Goal: Task Accomplishment & Management: Use online tool/utility

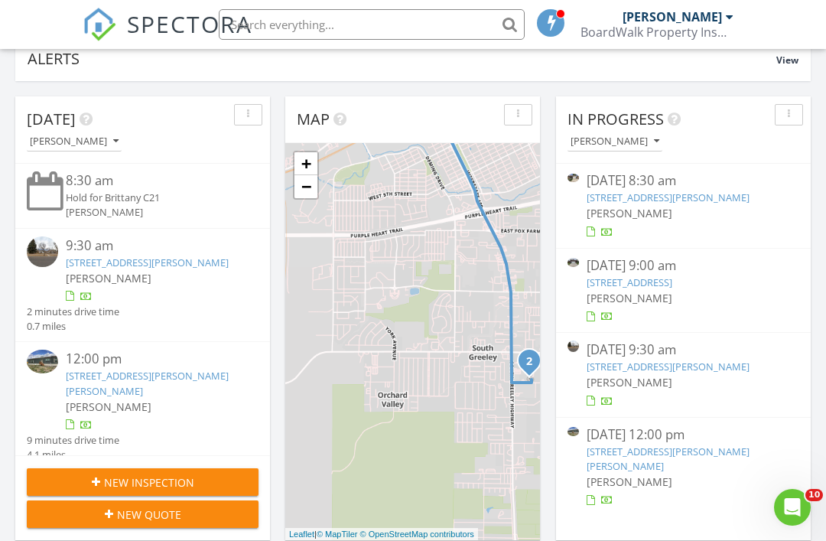
click at [213, 473] on button "New Inspection" at bounding box center [143, 482] width 232 height 28
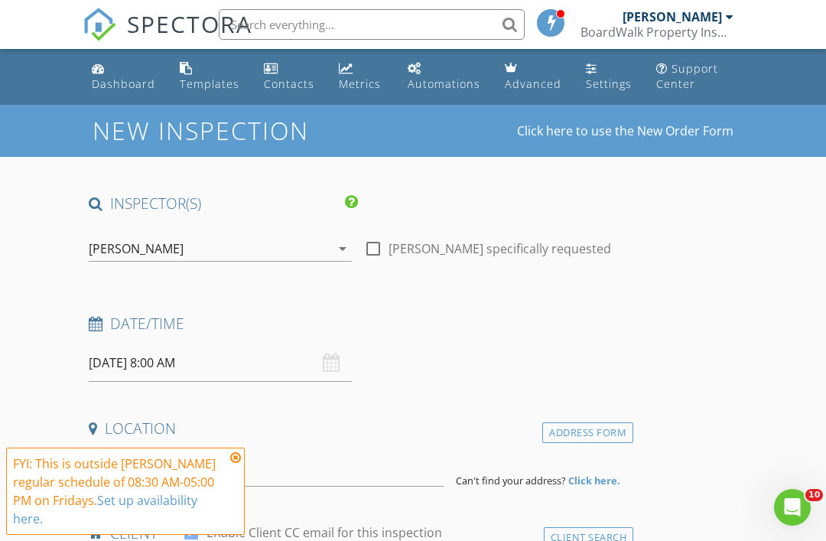
click at [249, 355] on input "[DATE] 8:00 AM" at bounding box center [220, 362] width 263 height 37
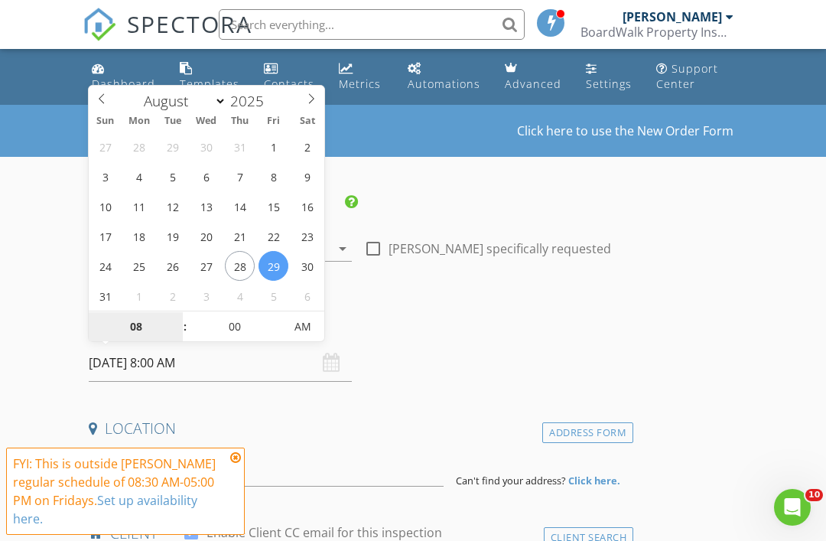
select select "8"
type input "09/03/2025 8:00 AM"
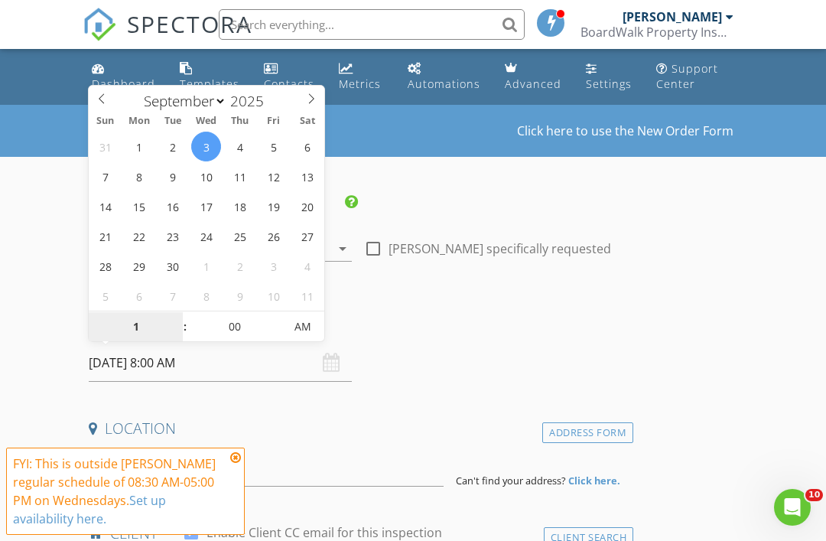
type input "12"
type input "[DATE] 12:00 PM"
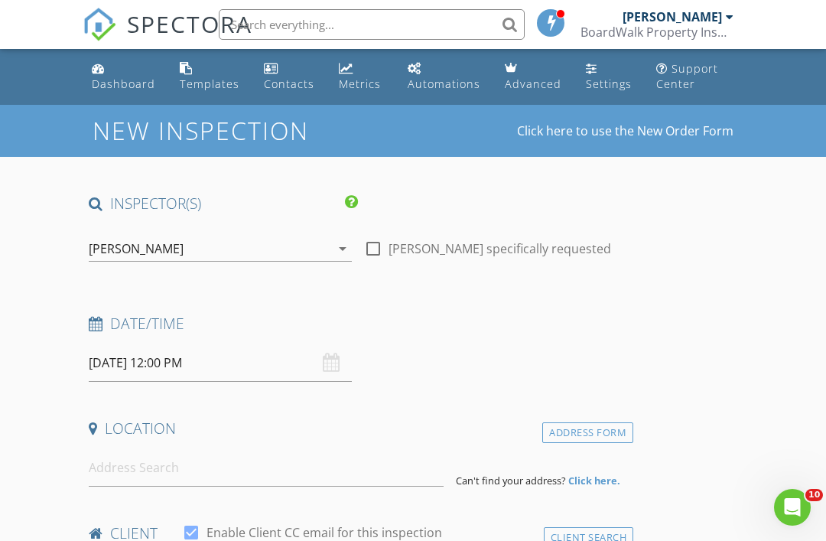
click at [500, 318] on h4 "Date/Time" at bounding box center [358, 324] width 539 height 20
click at [346, 467] on input at bounding box center [266, 467] width 355 height 37
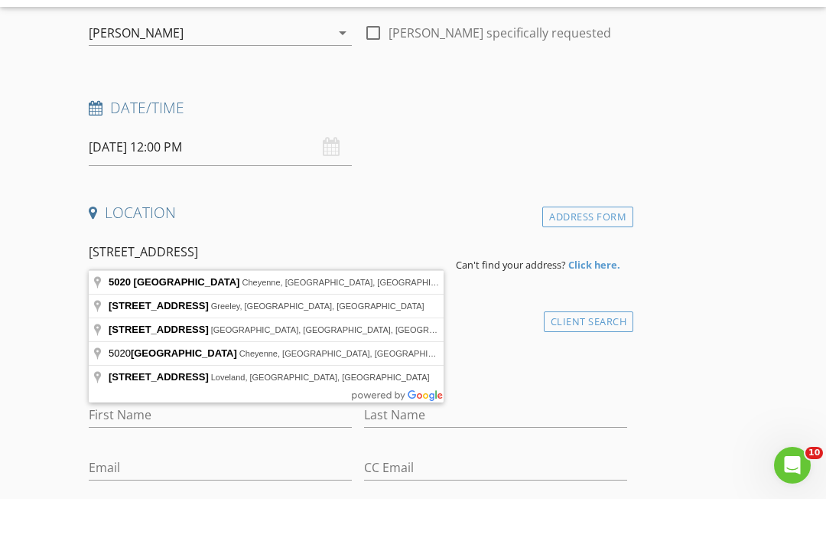
type input "5020 East 8th Street, Cheyenne, WY, USA"
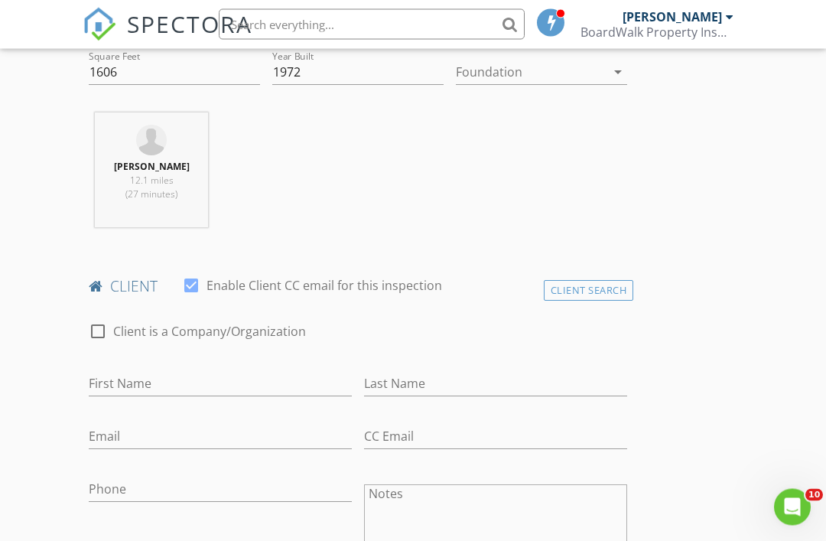
scroll to position [560, 0]
click at [285, 382] on input "First Name" at bounding box center [220, 383] width 263 height 25
type input "Jessica"
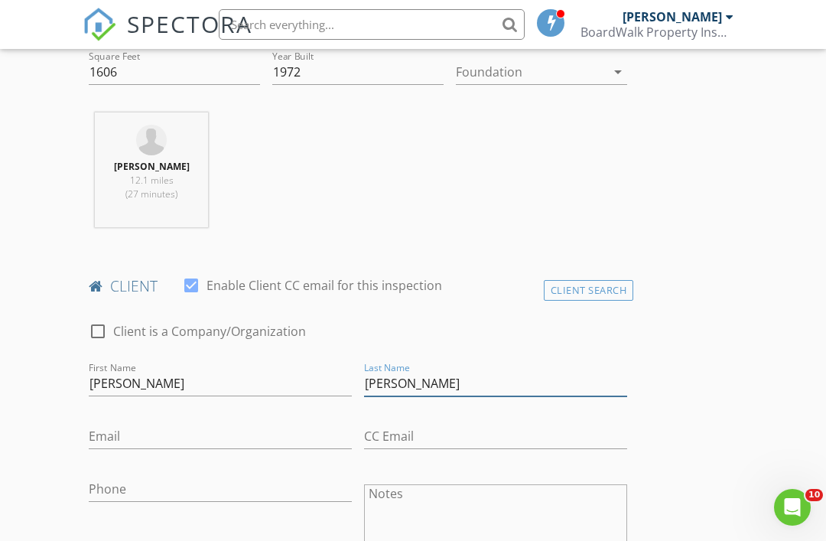
type input "Biggs"
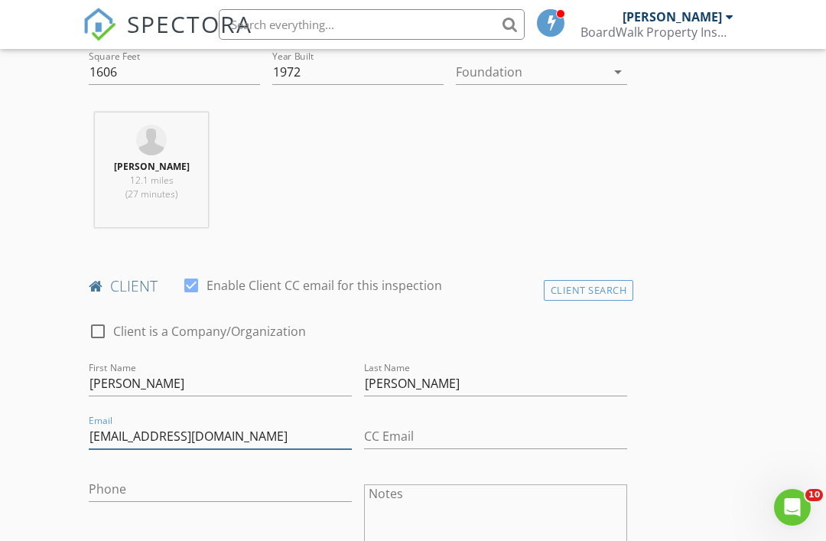
type input "Jessicabiggs307@gmail.com"
click at [264, 479] on input "Phone" at bounding box center [220, 489] width 263 height 25
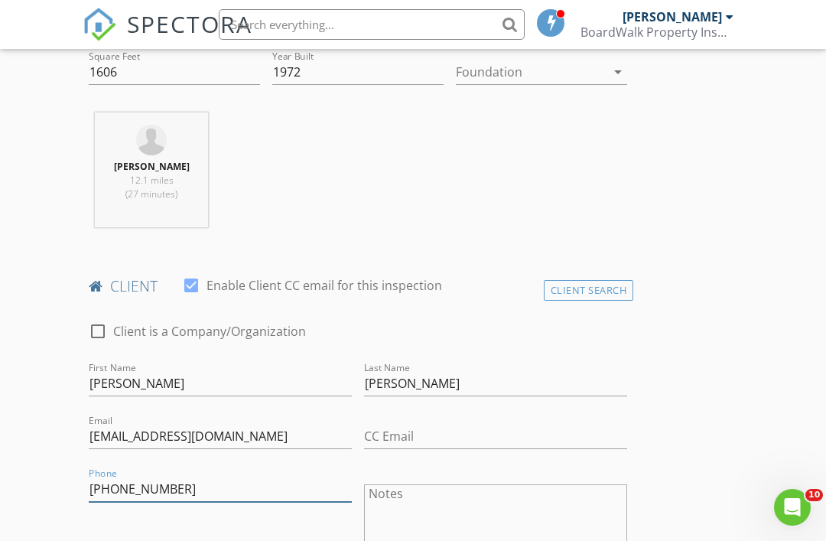
type input "307-256-2938"
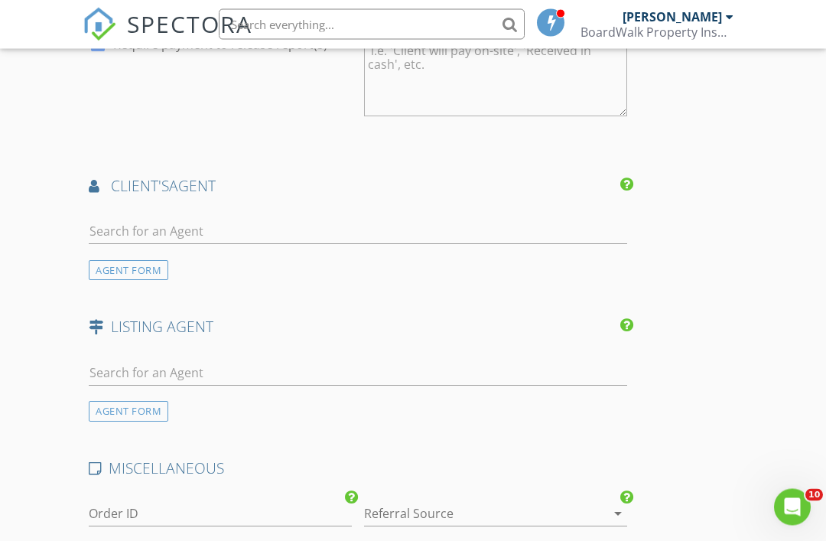
scroll to position [1749, 0]
click at [156, 266] on div "AGENT FORM" at bounding box center [129, 270] width 80 height 21
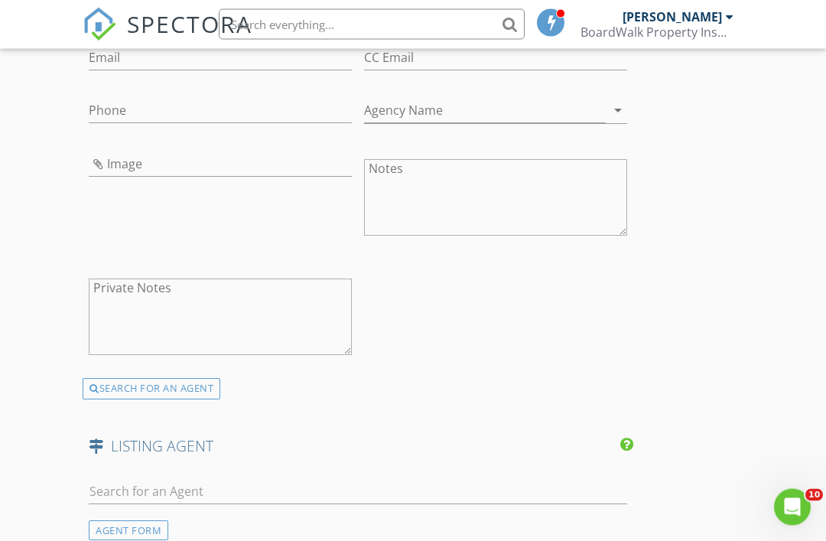
scroll to position [1987, 0]
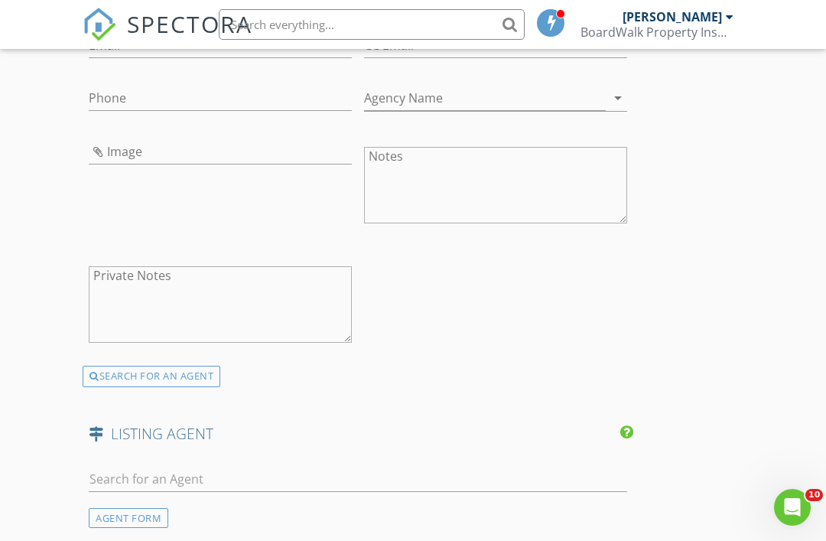
click at [210, 376] on div "SEARCH FOR AN AGENT" at bounding box center [152, 376] width 138 height 21
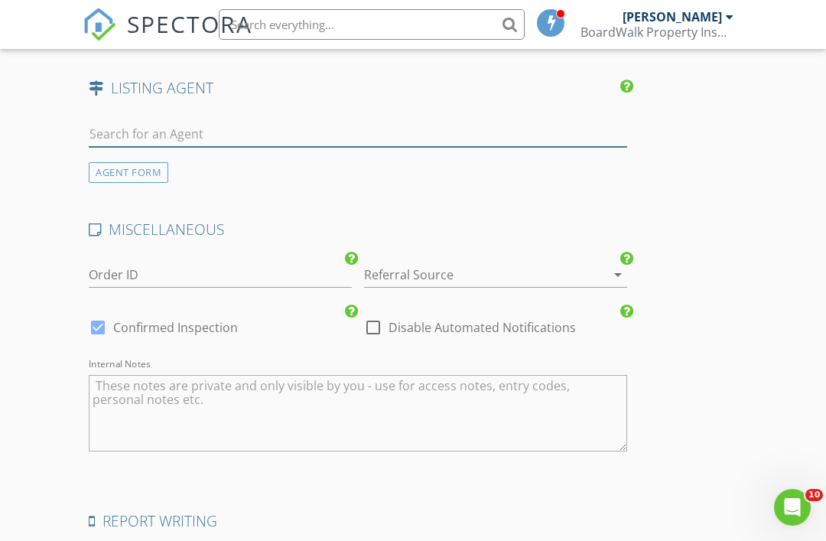
click at [295, 129] on input "text" at bounding box center [358, 134] width 539 height 25
type input "Biggs"
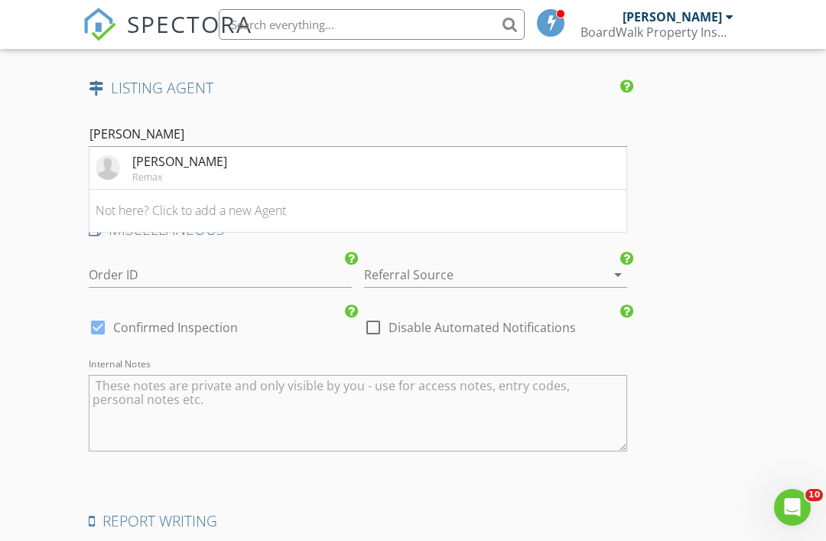
click at [261, 166] on li "Jessica Biggs Remax" at bounding box center [357, 168] width 537 height 43
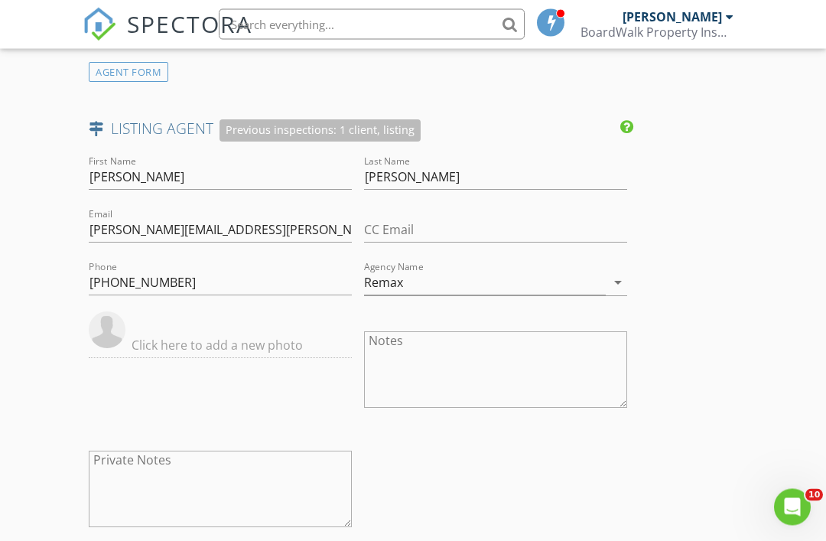
scroll to position [1943, 0]
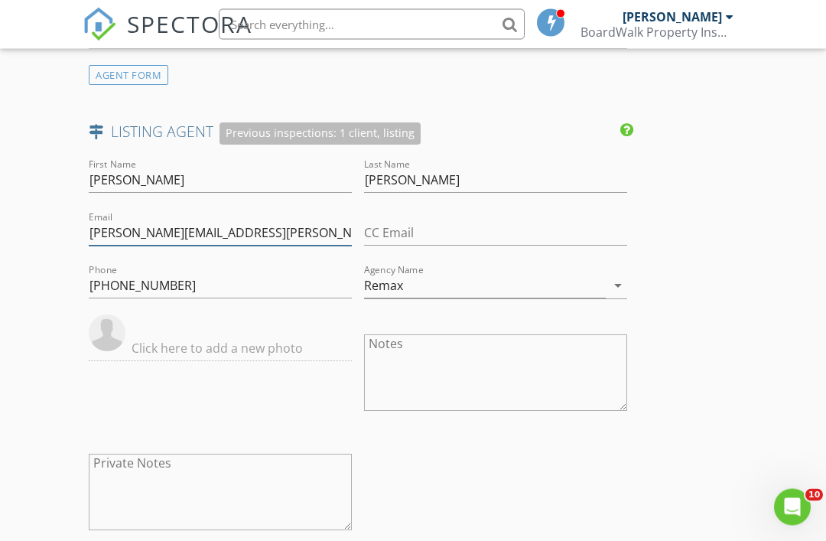
click at [272, 240] on input "jessica.biggs@remax.net" at bounding box center [220, 233] width 263 height 25
type input "jessicabiggs307@gmail.com"
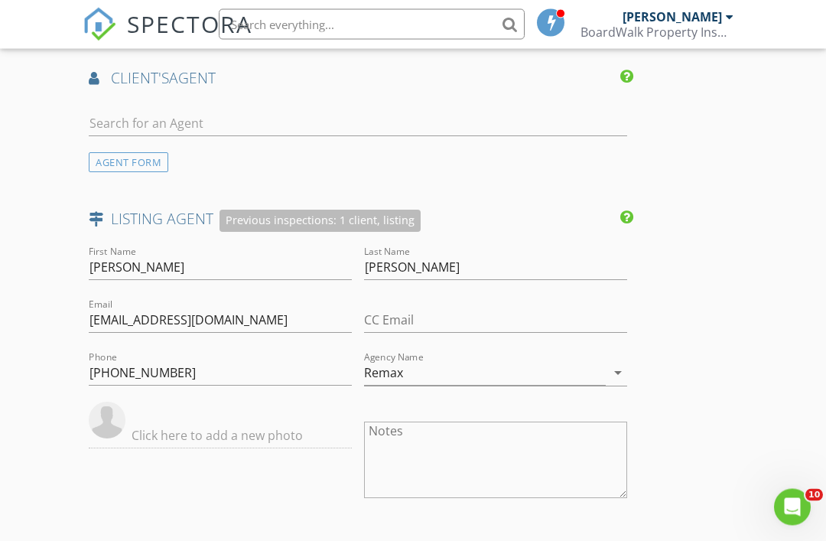
scroll to position [1874, 0]
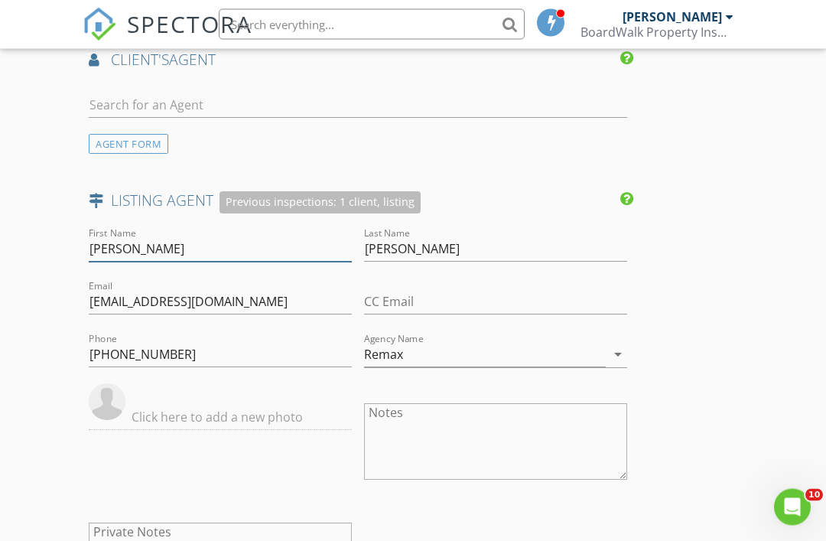
click at [104, 241] on input "Jessica" at bounding box center [220, 249] width 263 height 25
click at [110, 244] on input "Jessica" at bounding box center [220, 248] width 263 height 25
click at [96, 243] on input "Jessica" at bounding box center [220, 249] width 263 height 25
click at [103, 249] on input "Jessica" at bounding box center [220, 249] width 263 height 25
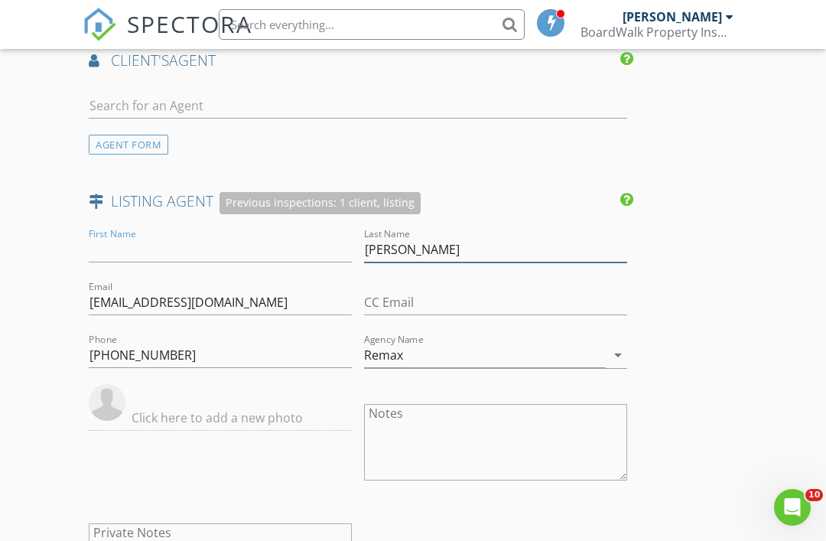
click at [381, 238] on input "Biggs" at bounding box center [495, 249] width 263 height 25
click at [366, 237] on input "Biggs" at bounding box center [495, 249] width 263 height 25
click at [374, 237] on input "Biggs" at bounding box center [495, 249] width 263 height 25
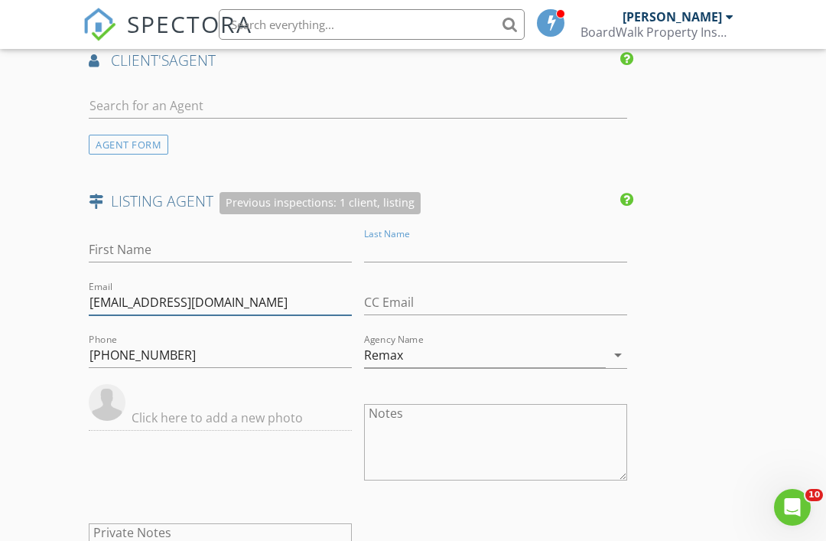
click at [125, 290] on input "jessicabiggs307@gmail.com" at bounding box center [220, 302] width 263 height 25
click at [129, 295] on input "jessicabiggs307@gmail.com" at bounding box center [220, 302] width 263 height 25
click at [132, 301] on input "jessicabiggs307@gmail.com" at bounding box center [220, 302] width 263 height 25
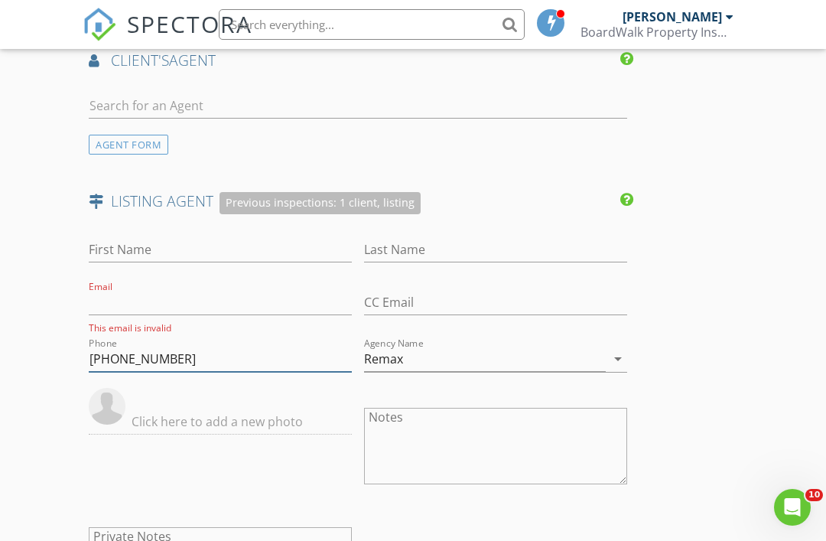
click at [122, 347] on input "307-256-2938" at bounding box center [220, 359] width 263 height 25
click at [129, 347] on input "307-256-2938" at bounding box center [220, 359] width 263 height 25
click at [129, 353] on input "307-256-2938" at bounding box center [220, 359] width 263 height 25
type input "3"
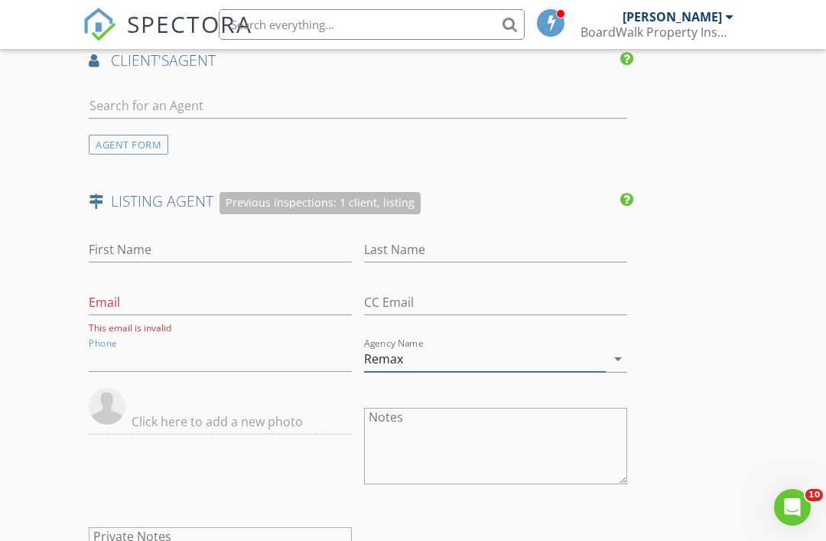
click at [381, 347] on input "Remax" at bounding box center [485, 359] width 242 height 25
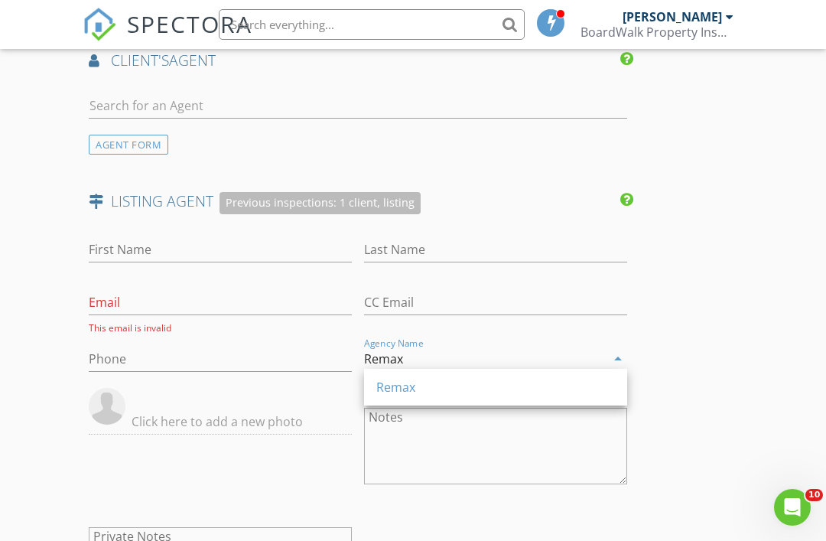
click at [380, 337] on div "Agency Name Remax arrow_drop_down" at bounding box center [495, 362] width 263 height 50
click at [420, 347] on input "Remax" at bounding box center [485, 359] width 242 height 25
click at [392, 360] on input "Remax" at bounding box center [485, 359] width 242 height 25
type input "R"
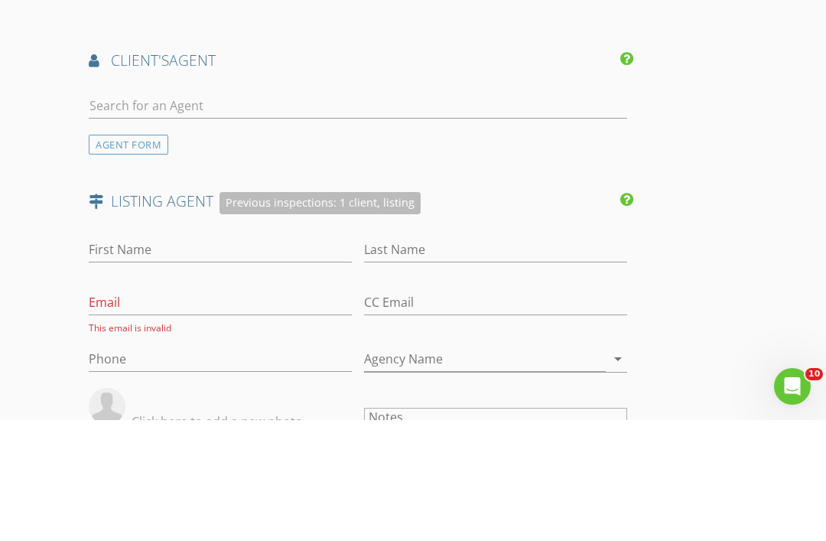
scroll to position [1738, 0]
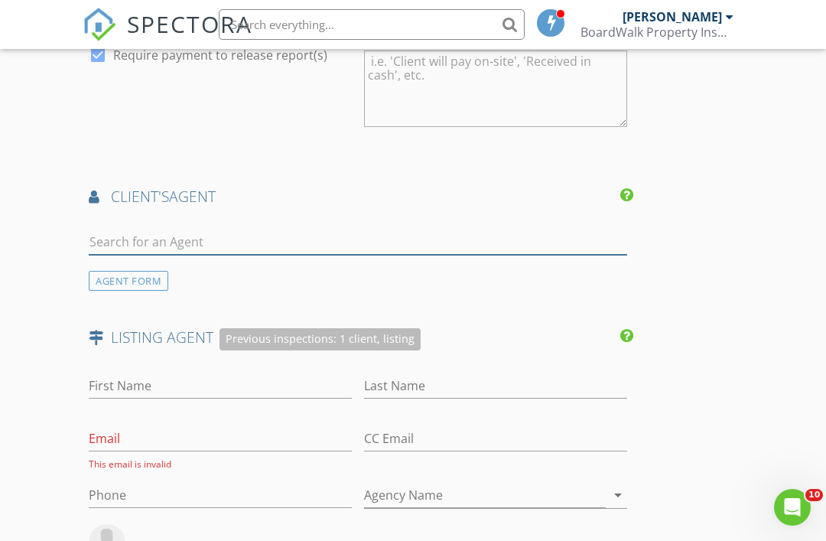
click at [105, 237] on input "text" at bounding box center [358, 241] width 539 height 25
type input "Biggs"
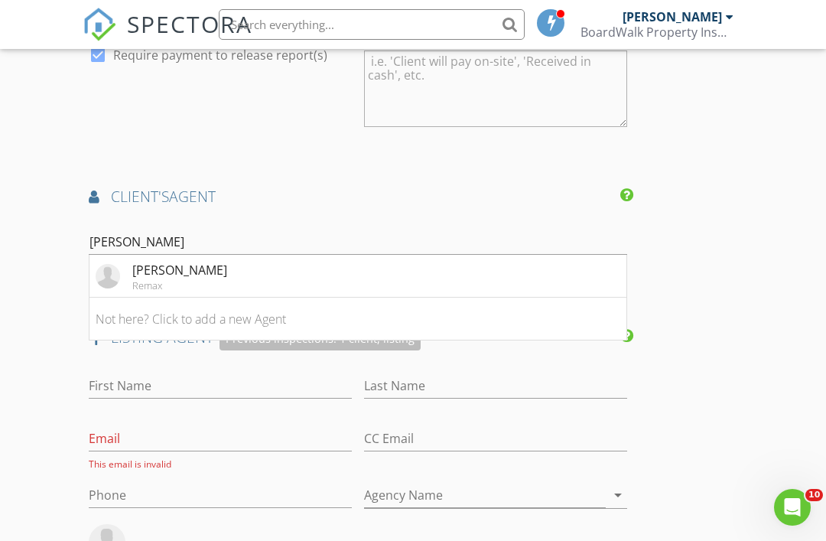
click at [136, 279] on div "Remax" at bounding box center [179, 285] width 95 height 12
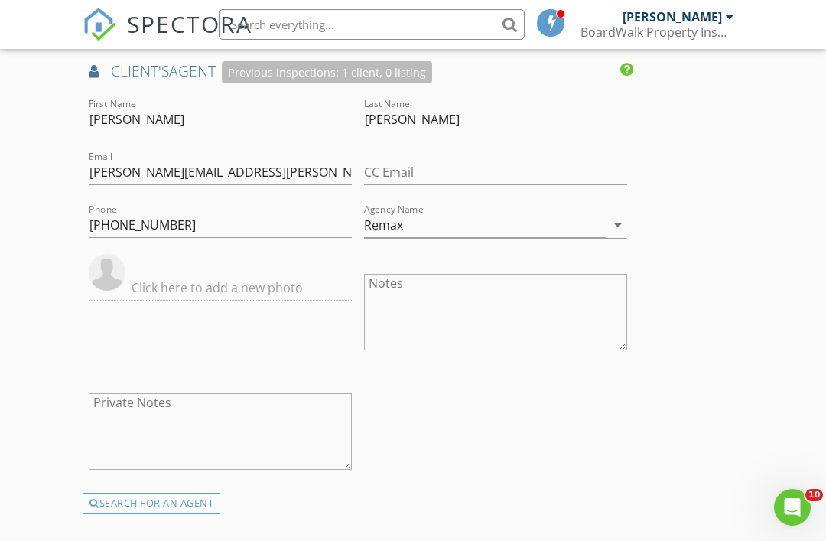
scroll to position [1895, 0]
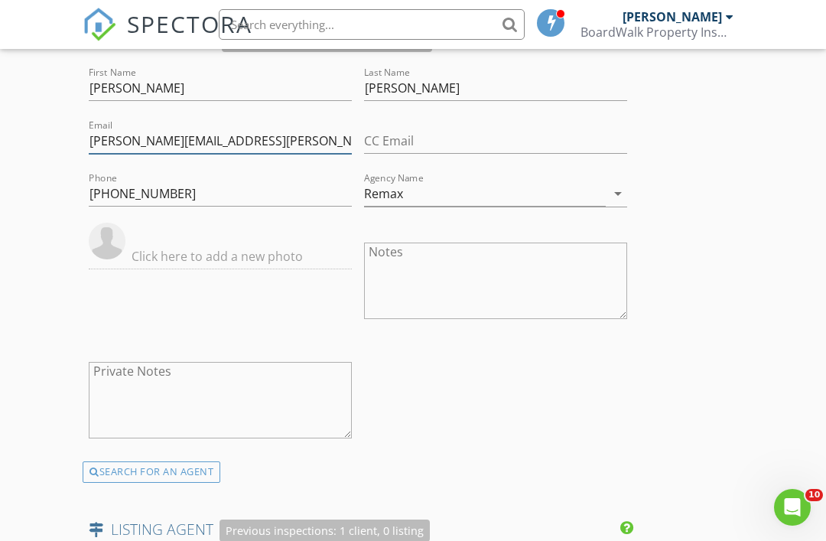
click at [235, 143] on input "jessica.biggs@remax.net" at bounding box center [220, 141] width 263 height 25
type input "jessicabiggs307@gmail.com"
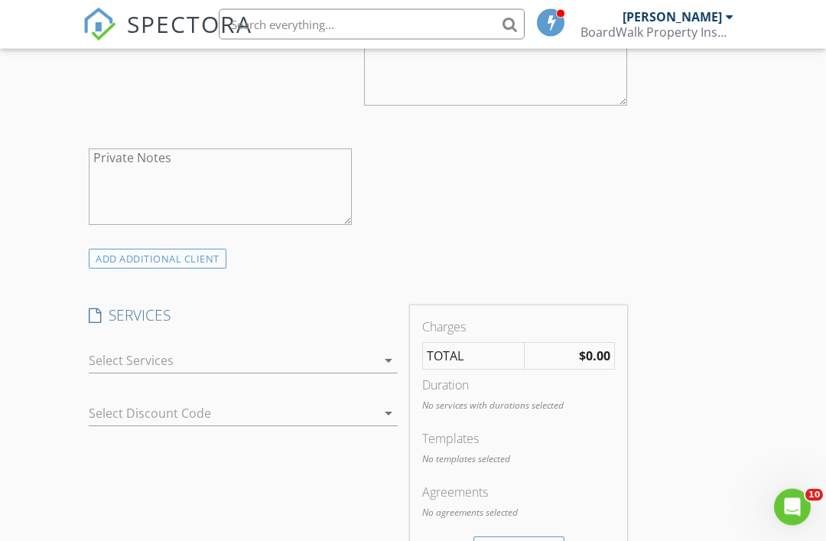
scroll to position [1015, 0]
click at [386, 362] on icon "arrow_drop_down" at bounding box center [388, 360] width 18 height 18
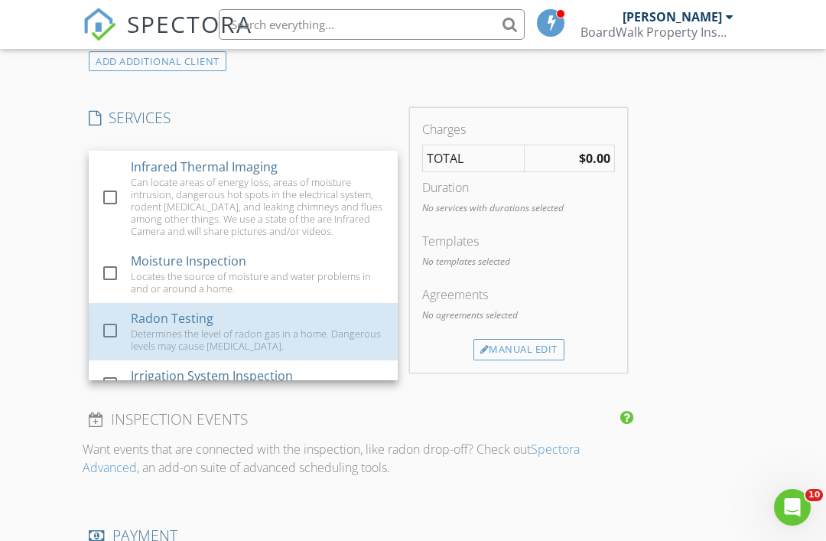
scroll to position [418, 0]
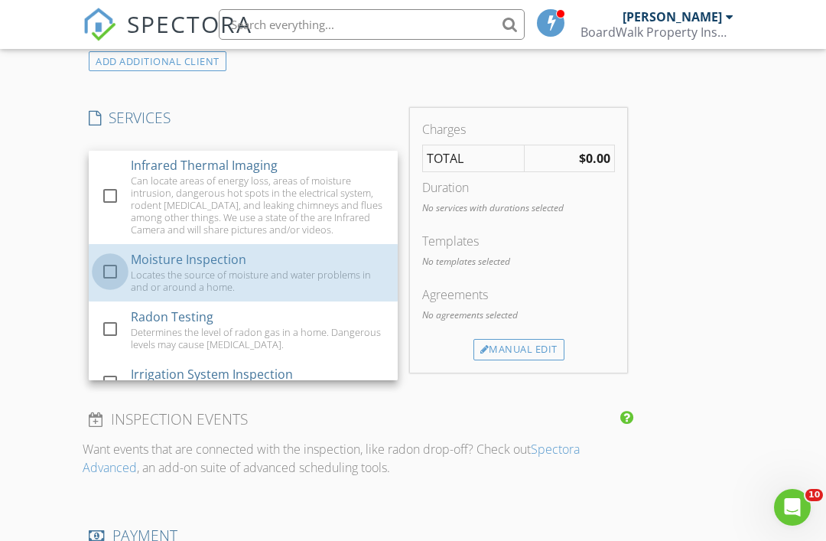
click at [104, 262] on div at bounding box center [110, 272] width 26 height 26
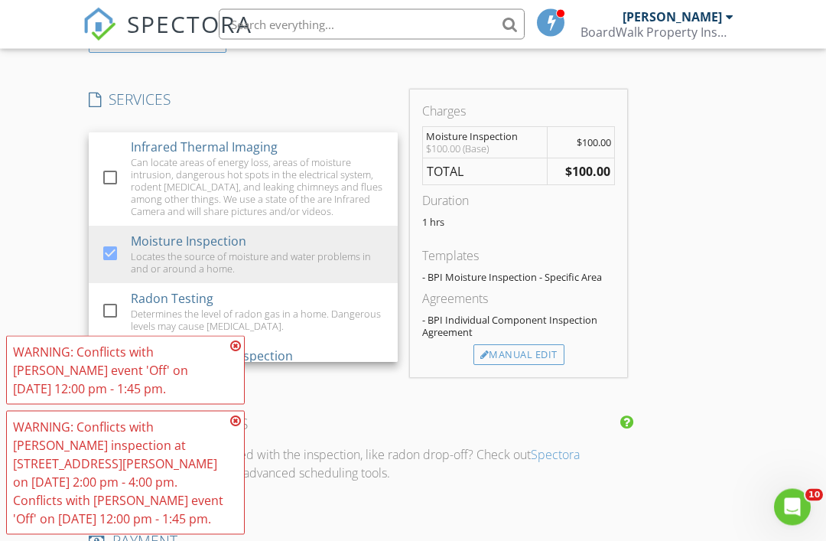
scroll to position [1231, 0]
click at [108, 179] on div at bounding box center [110, 177] width 26 height 26
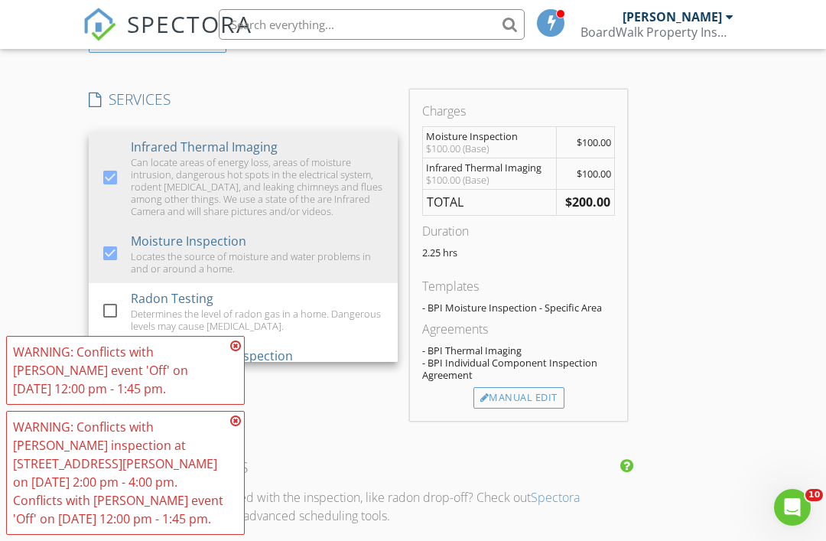
click at [114, 171] on div at bounding box center [110, 177] width 26 height 26
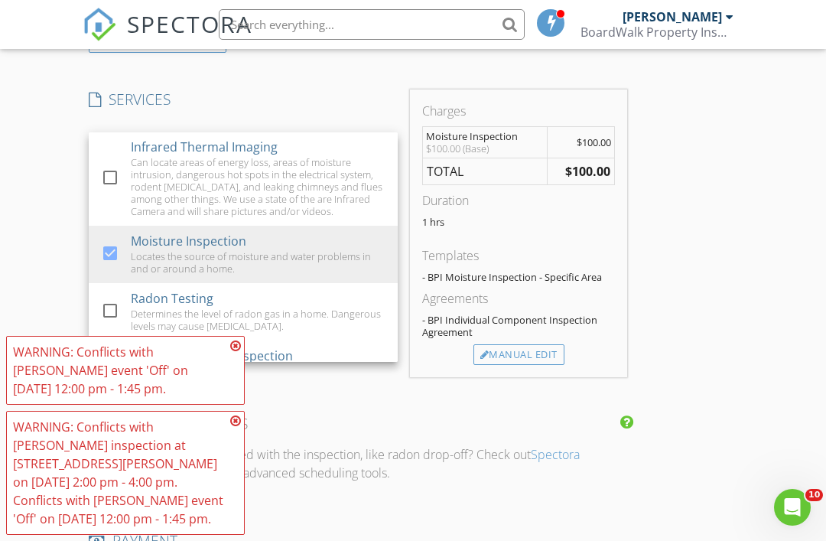
click at [543, 344] on div "Manual Edit" at bounding box center [518, 354] width 91 height 21
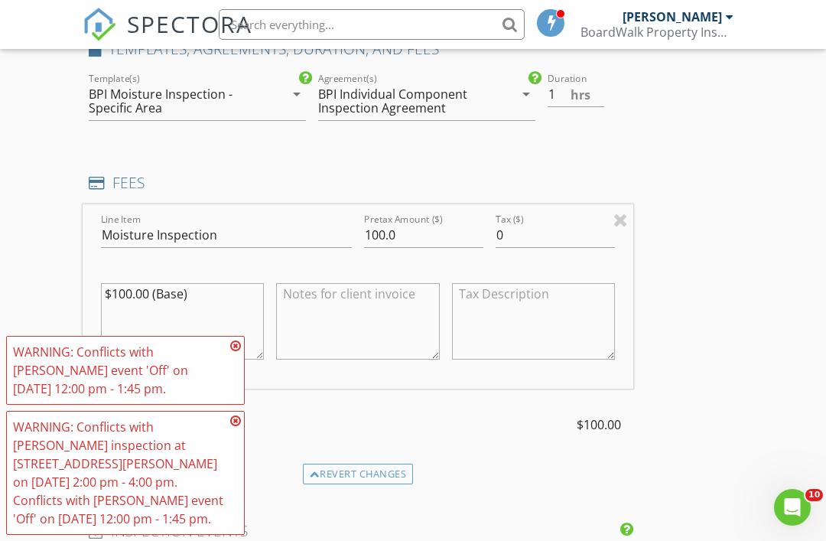
scroll to position [1303, 0]
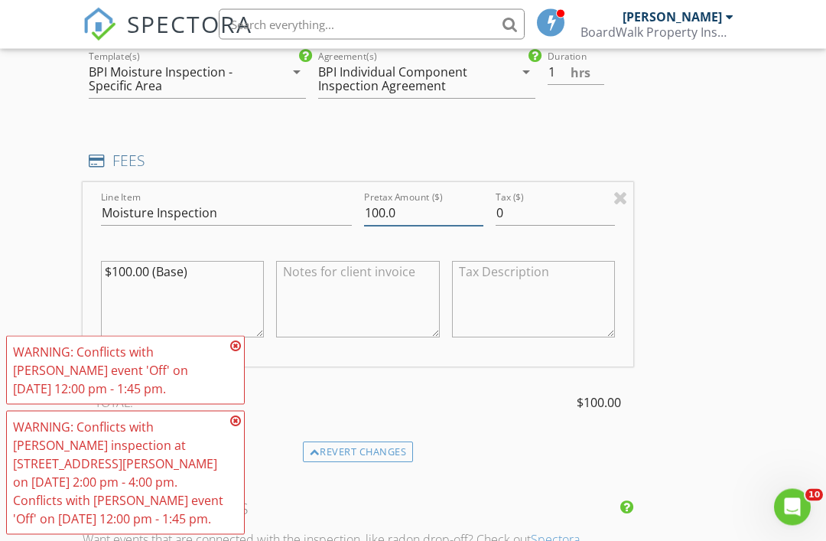
click at [399, 203] on input "100.0" at bounding box center [423, 213] width 119 height 25
type input "1"
type input "90"
click at [385, 300] on textarea at bounding box center [357, 300] width 163 height 76
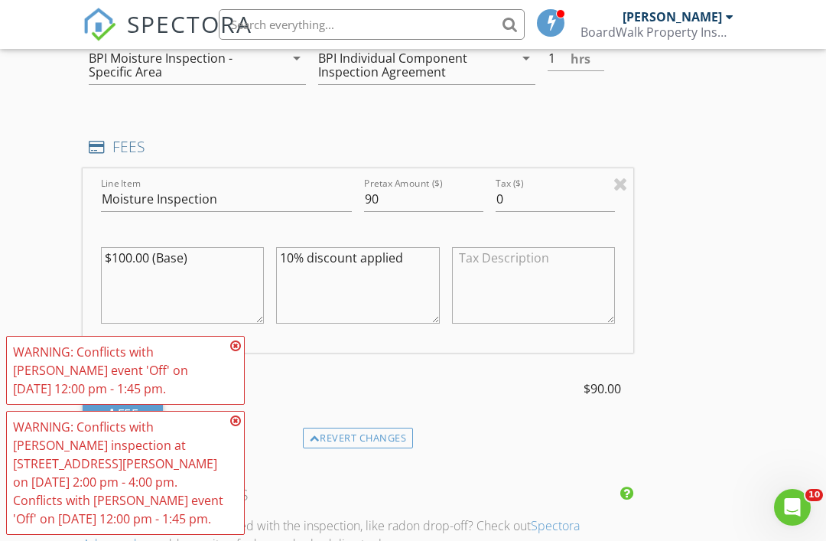
scroll to position [1313, 0]
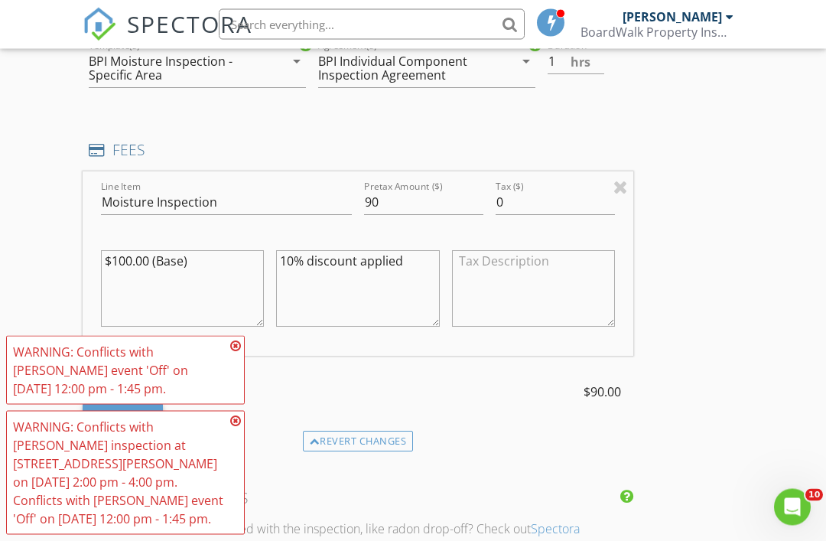
click at [425, 265] on textarea "10% discount applied" at bounding box center [357, 289] width 163 height 76
click at [759, 382] on div "New Inspection Click here to use the New Order Form INSPECTOR(S) check_box Josh…" at bounding box center [413, 548] width 826 height 3514
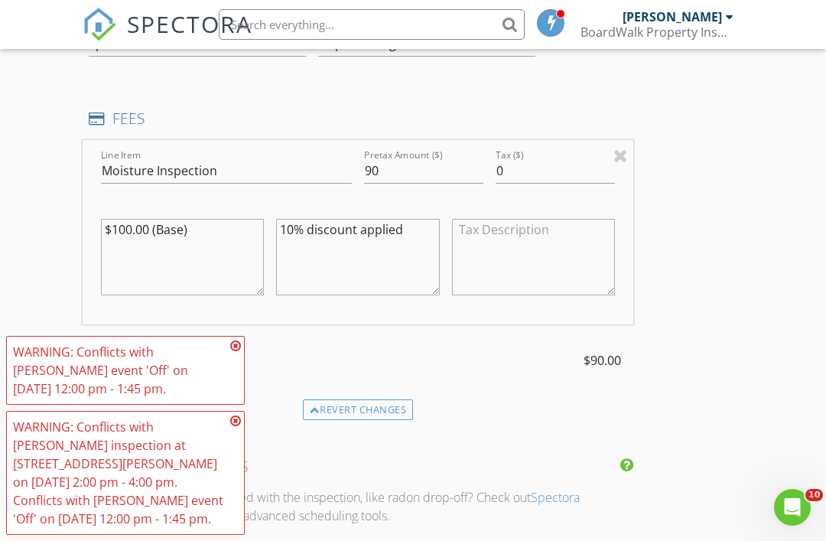
scroll to position [1352, 0]
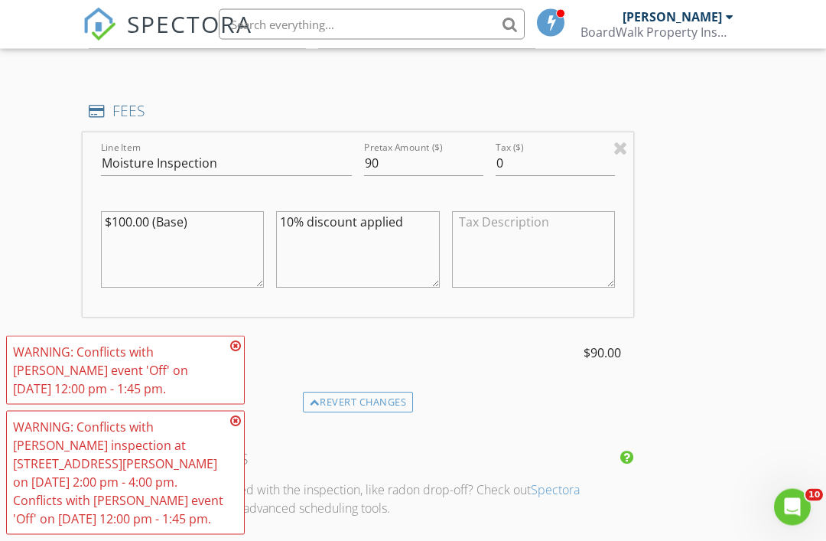
click at [407, 213] on textarea "10% discount applied" at bounding box center [357, 250] width 163 height 76
click at [344, 231] on textarea "10% discount applied; moisture & infrared" at bounding box center [357, 250] width 163 height 76
click at [345, 233] on textarea "10% discount applied; moisture & infrared" at bounding box center [357, 250] width 163 height 76
click at [344, 225] on textarea "10% discount applied; moisture & infrared" at bounding box center [357, 250] width 163 height 76
type textarea "10% discount applied; moisture & infrared"
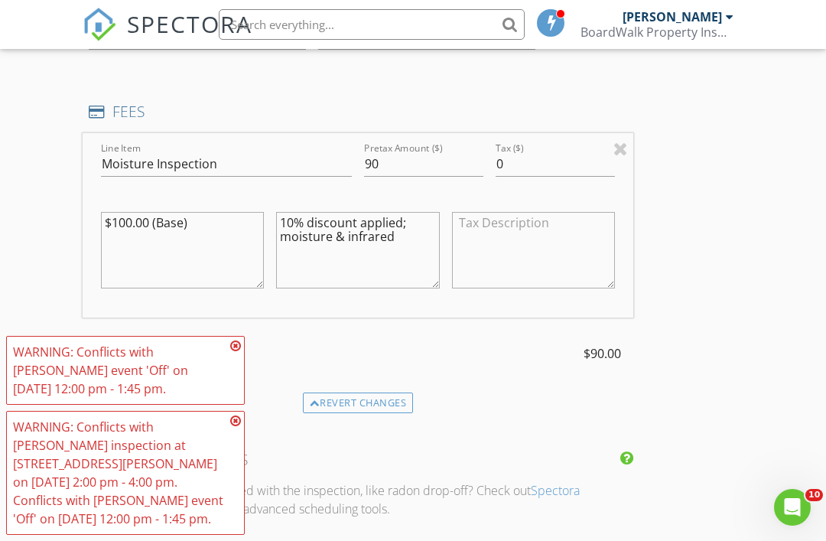
click at [708, 242] on div "INSPECTOR(S) check_box Josh Walther PRIMARY Josh Walther arrow_drop_down check_…" at bounding box center [413, 535] width 661 height 3389
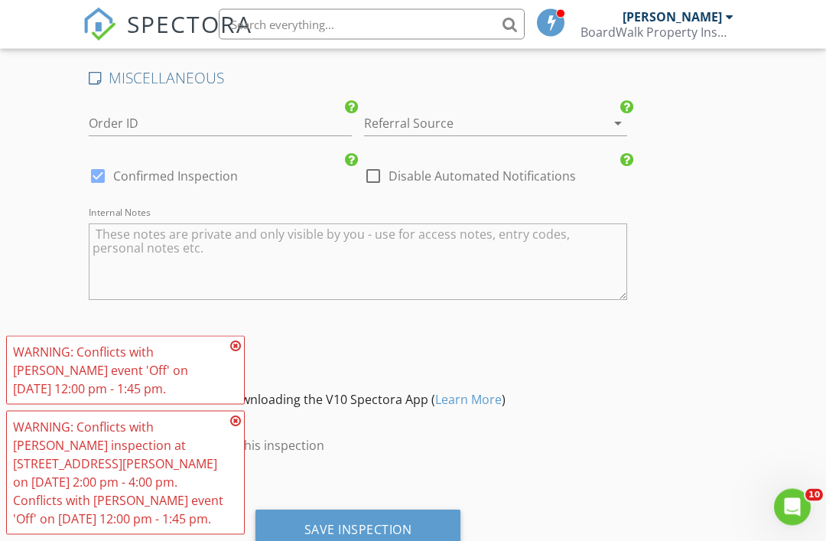
scroll to position [3023, 0]
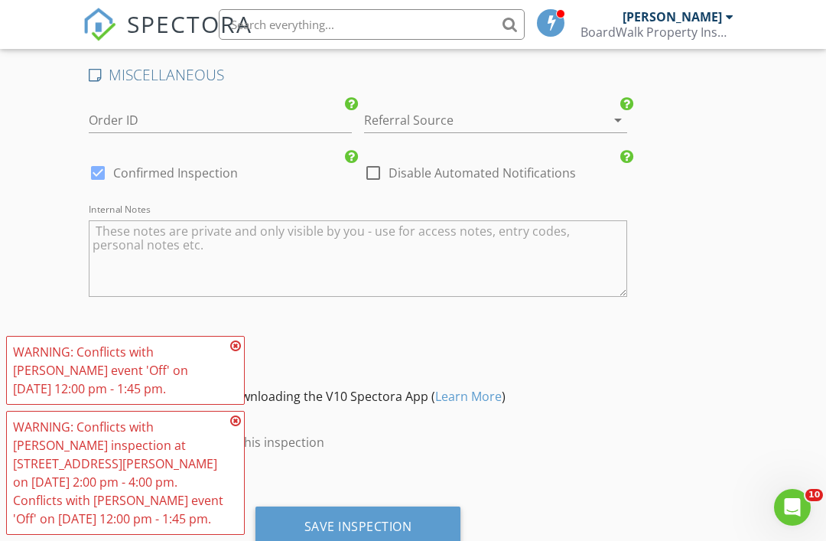
click at [103, 222] on textarea "Internal Notes" at bounding box center [358, 258] width 539 height 76
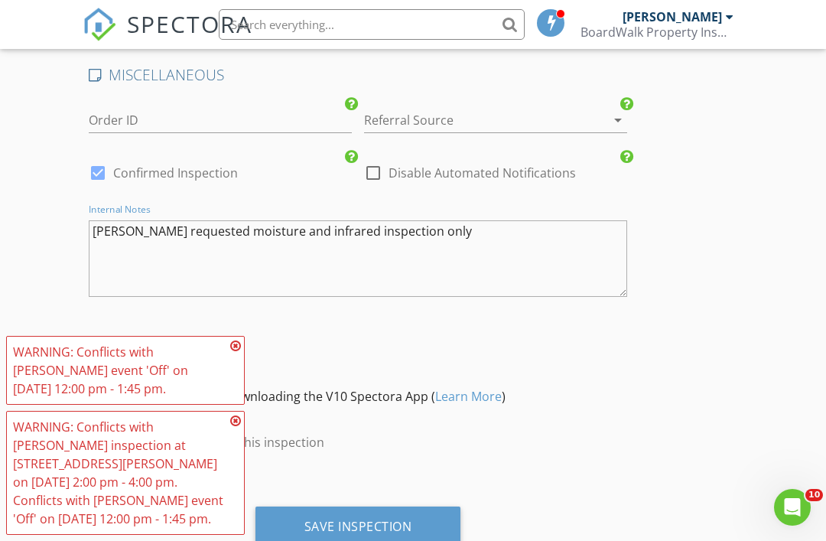
type textarea "Jessica requested moisture and infrared inspection only"
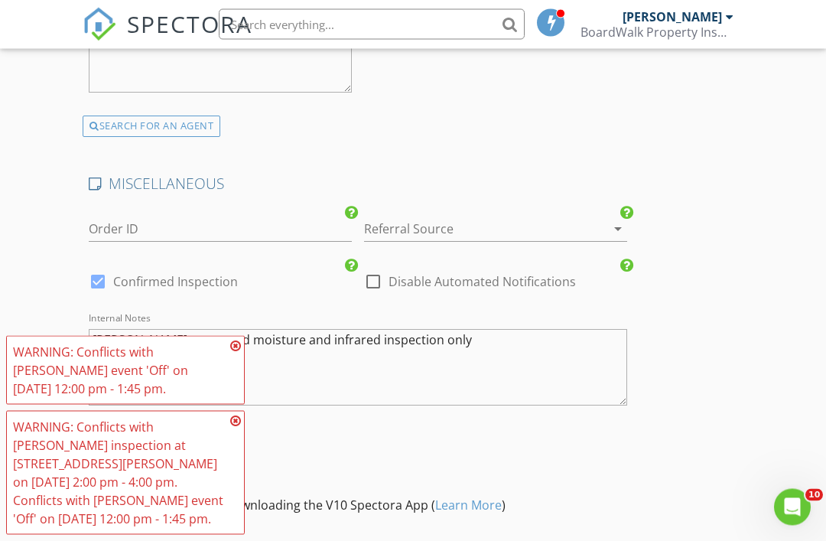
scroll to position [2914, 0]
click at [102, 122] on div "SEARCH FOR AN AGENT" at bounding box center [152, 126] width 138 height 21
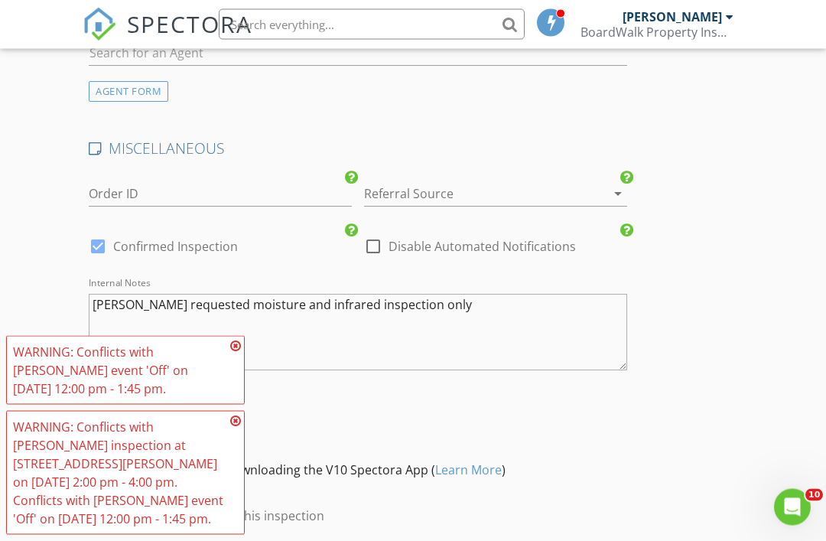
scroll to position [2670, 0]
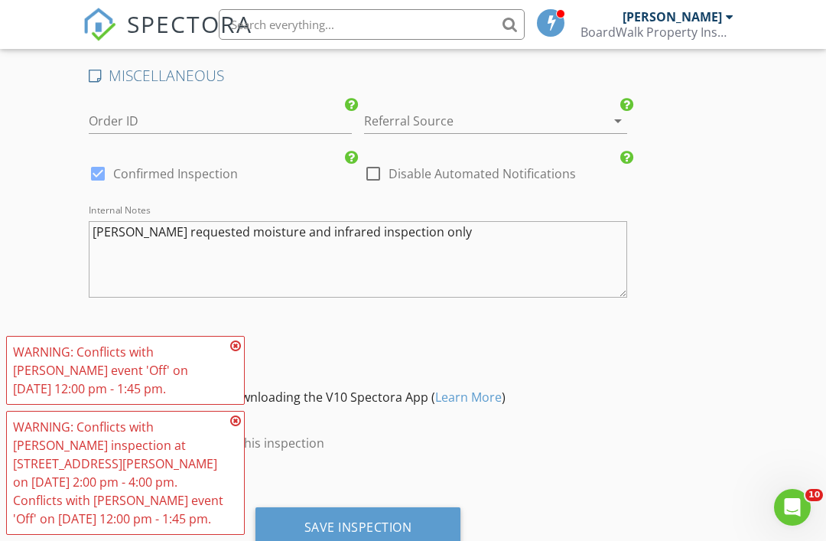
click at [408, 523] on div "Save Inspection" at bounding box center [358, 526] width 108 height 15
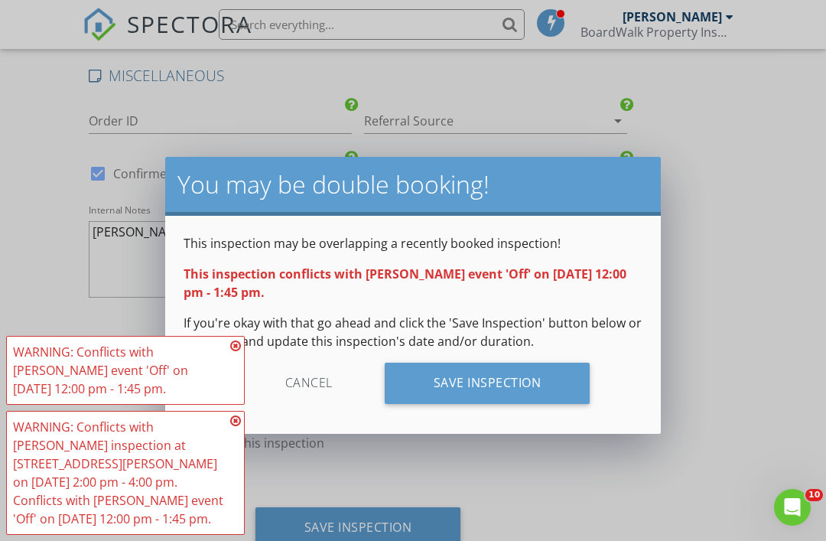
click at [525, 389] on div "Save Inspection" at bounding box center [488, 383] width 206 height 41
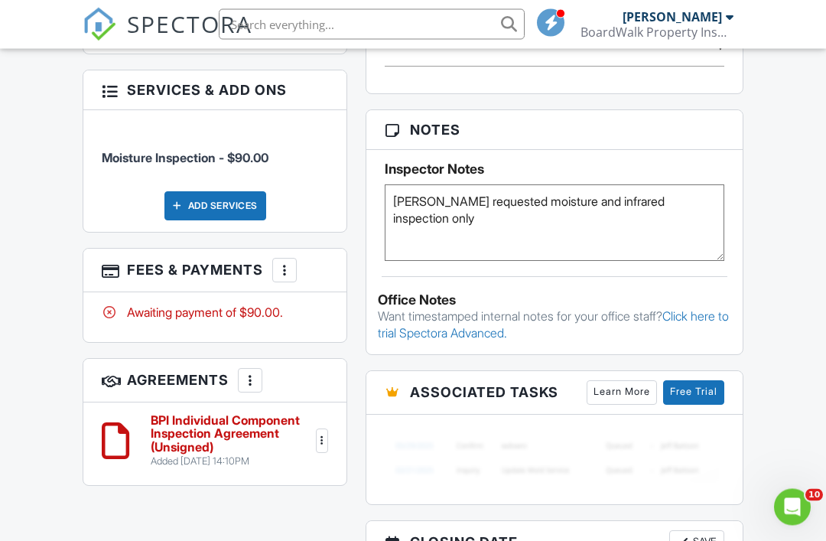
scroll to position [965, 0]
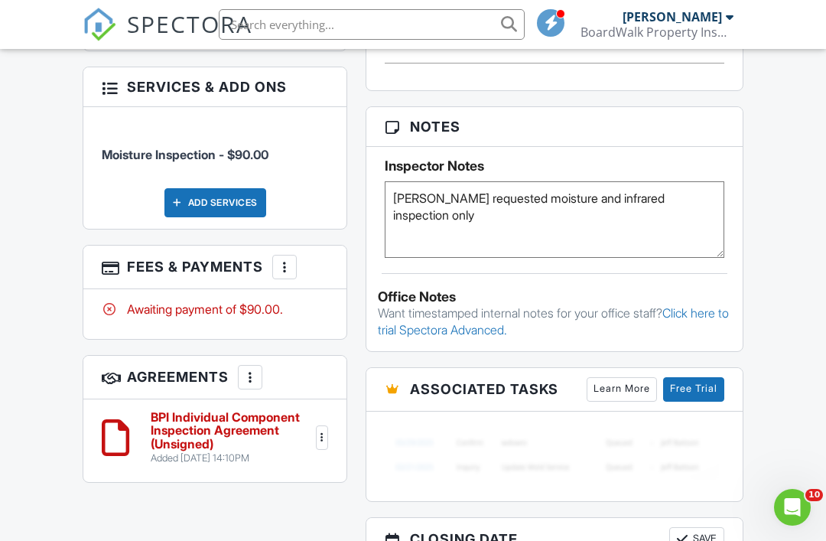
click at [242, 411] on h6 "BPI Individual Component Inspection Agreement (Unsigned)" at bounding box center [232, 431] width 162 height 41
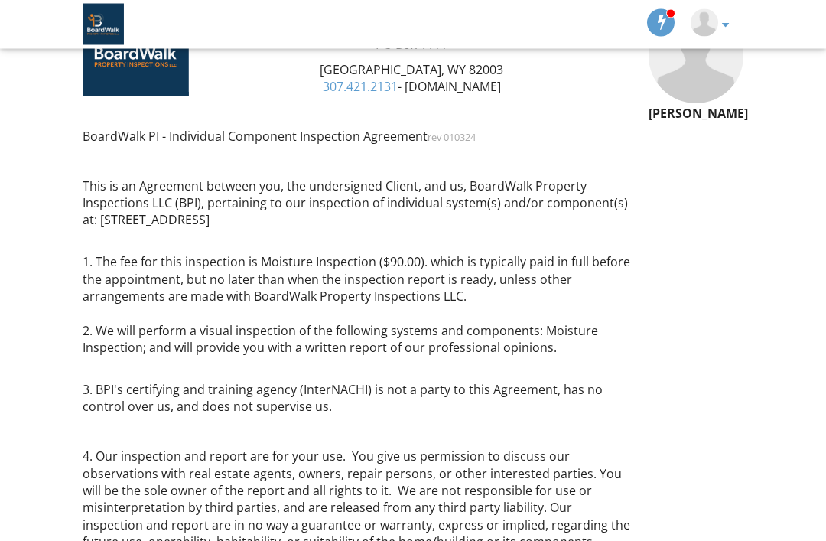
scroll to position [221, 0]
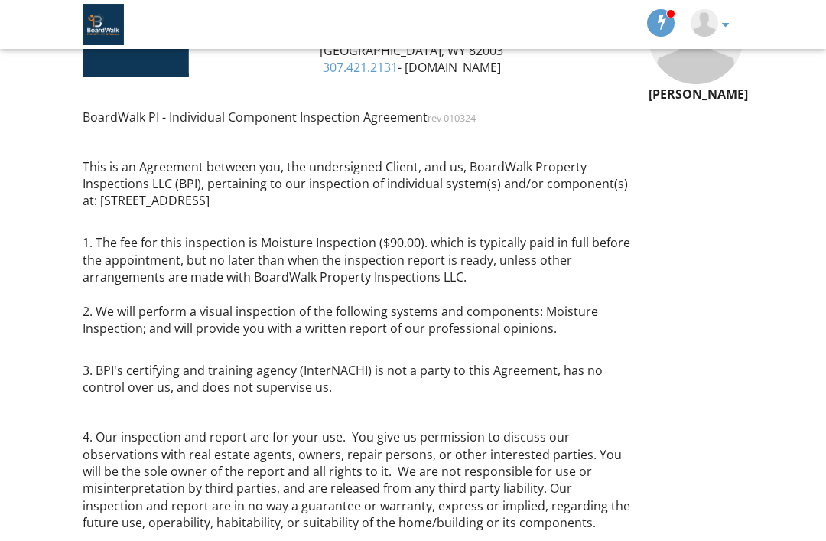
click at [313, 238] on p "1. The fee for this inspection is Moisture Inspection ($90.00). which is typica…" at bounding box center [357, 277] width 548 height 120
click at [282, 242] on p "1. The fee for this inspection is Moisture Inspection ($90.00). which is typica…" at bounding box center [357, 277] width 548 height 120
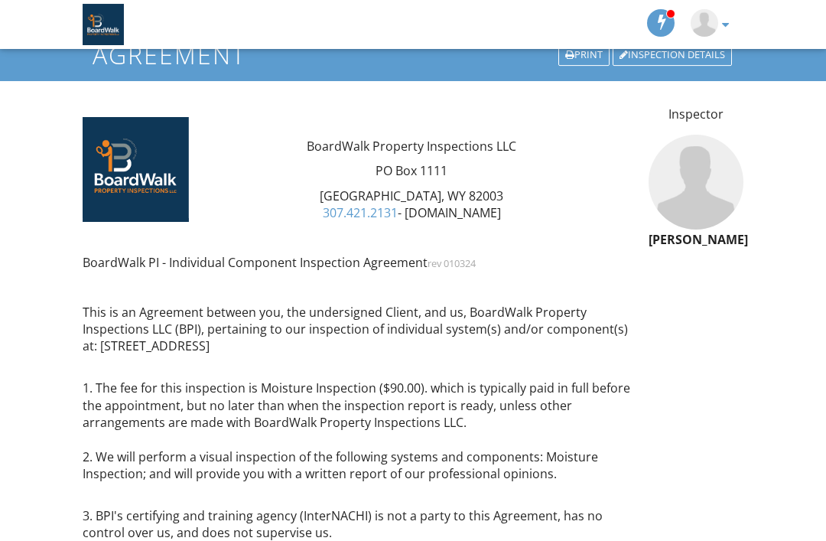
scroll to position [0, 0]
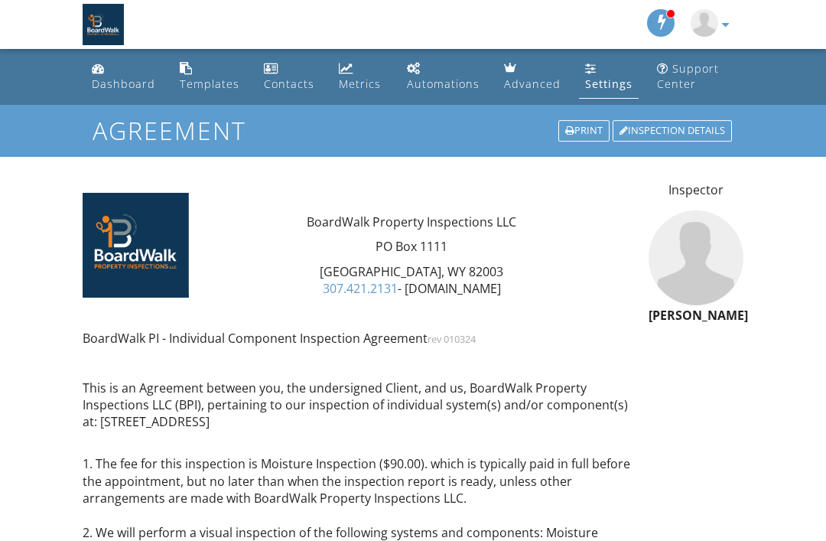
click at [707, 138] on div "Inspection Details" at bounding box center [672, 130] width 119 height 21
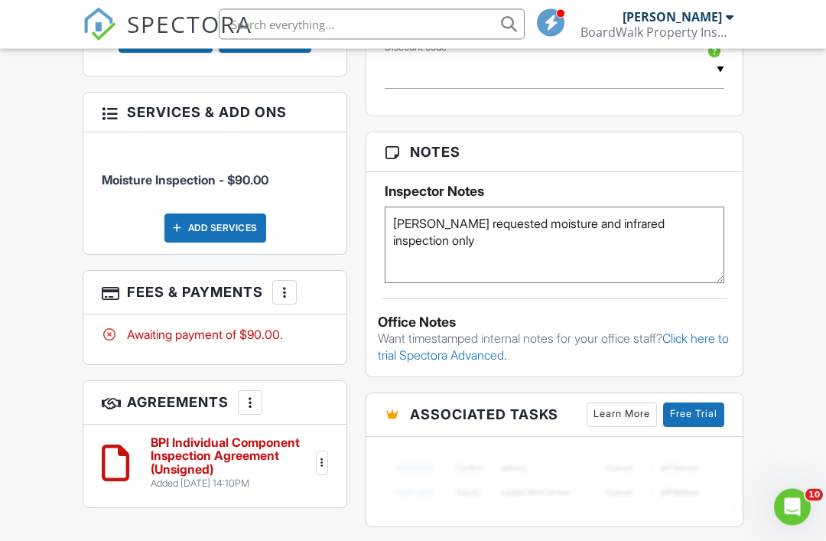
scroll to position [940, 0]
click at [329, 455] on div at bounding box center [321, 462] width 15 height 15
click at [287, 482] on li "Edit" at bounding box center [275, 501] width 87 height 38
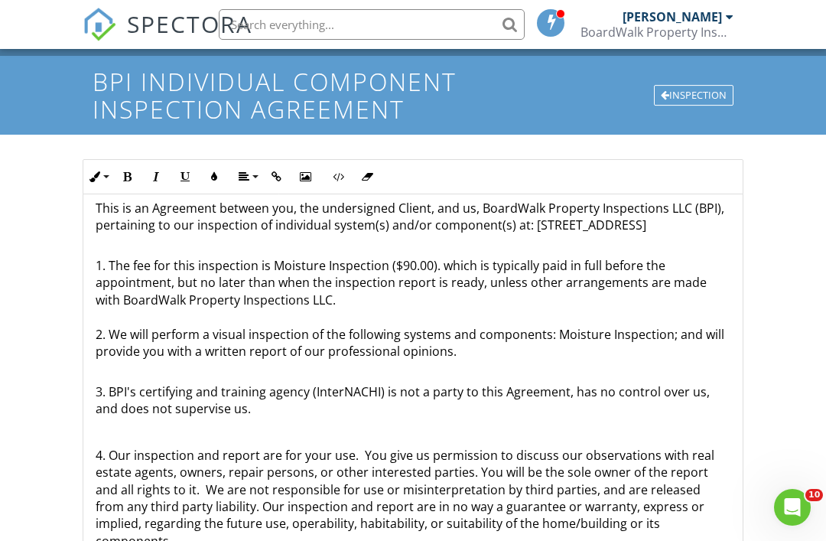
scroll to position [197, 0]
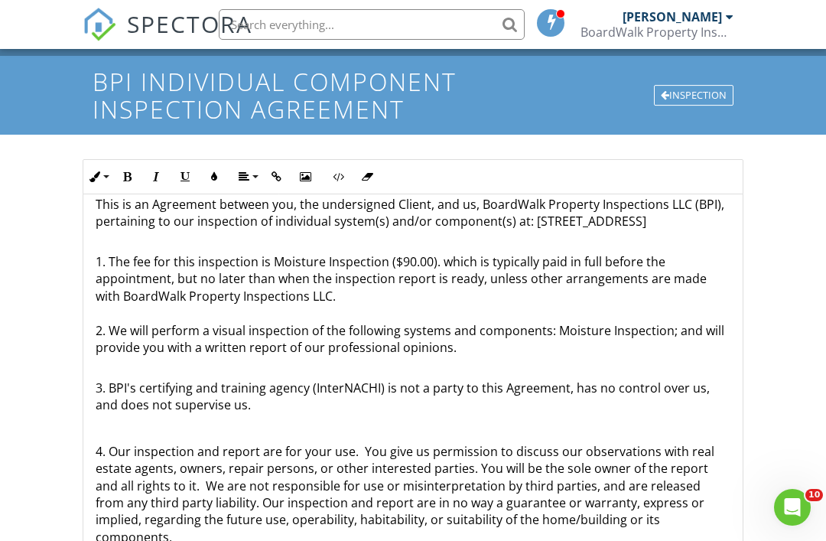
click at [324, 255] on p "1. The fee for this inspection is Moisture Inspection ($90.00). which is typica…" at bounding box center [413, 296] width 635 height 120
click at [269, 254] on p "1. The fee for this inspection is Moisture/Infrared Inspection ($90.00). which …" at bounding box center [413, 296] width 635 height 120
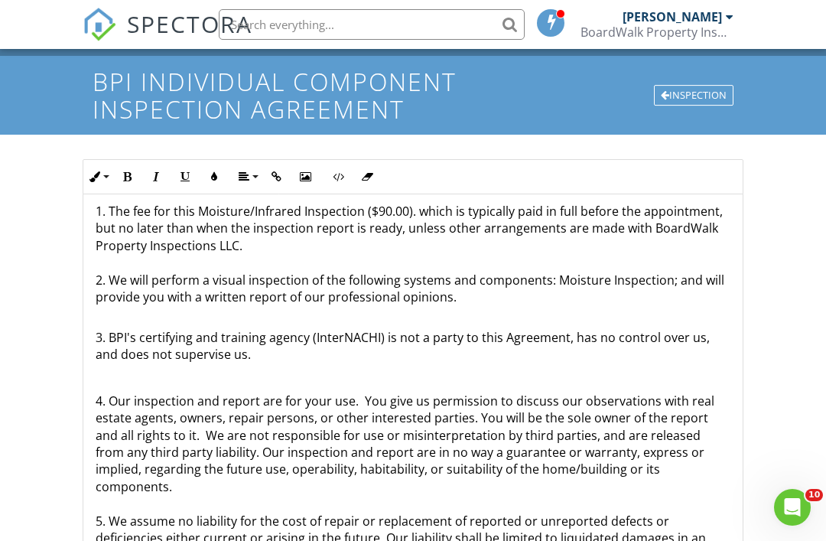
scroll to position [251, 0]
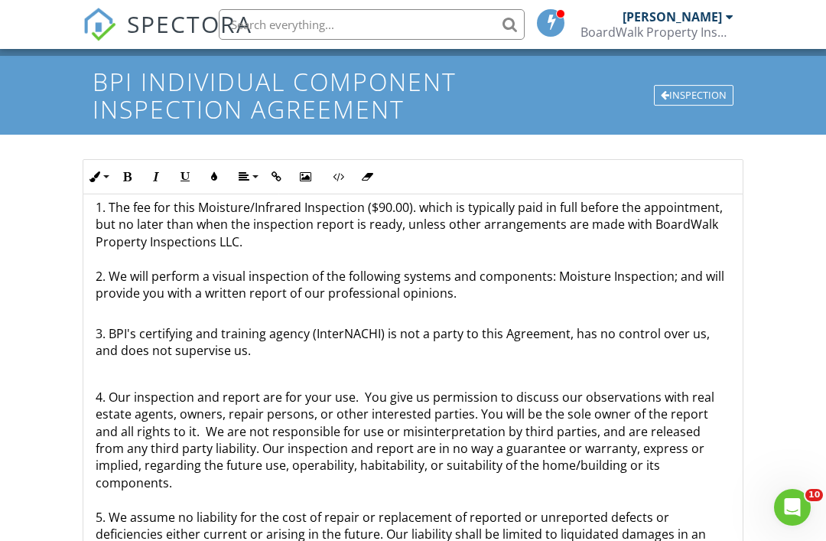
click at [659, 268] on p "1. The fee for this Moisture/Infrared Inspection ($90.00). which is typically p…" at bounding box center [413, 242] width 635 height 120
click at [600, 272] on p "1. The fee for this Moisture/Infrared Inspection ($90.00). which is typically p…" at bounding box center [413, 242] width 635 height 120
click at [678, 389] on p "4. Our inspection and report are for your use. You give us permission to discus…" at bounding box center [413, 500] width 635 height 223
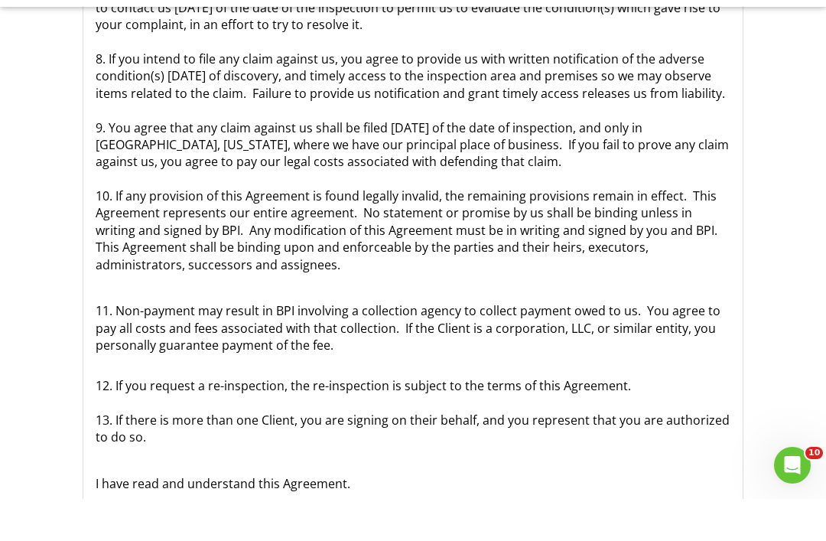
scroll to position [415, 0]
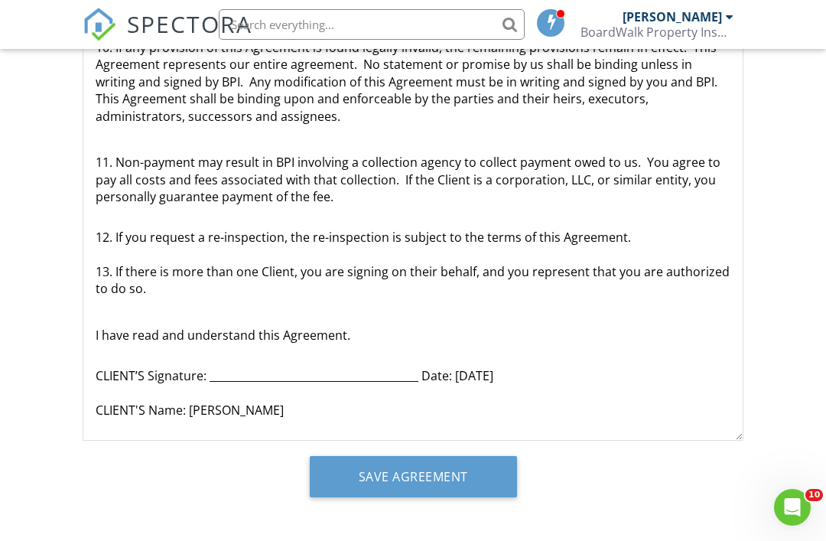
click at [474, 480] on input "Save Agreement" at bounding box center [413, 476] width 207 height 41
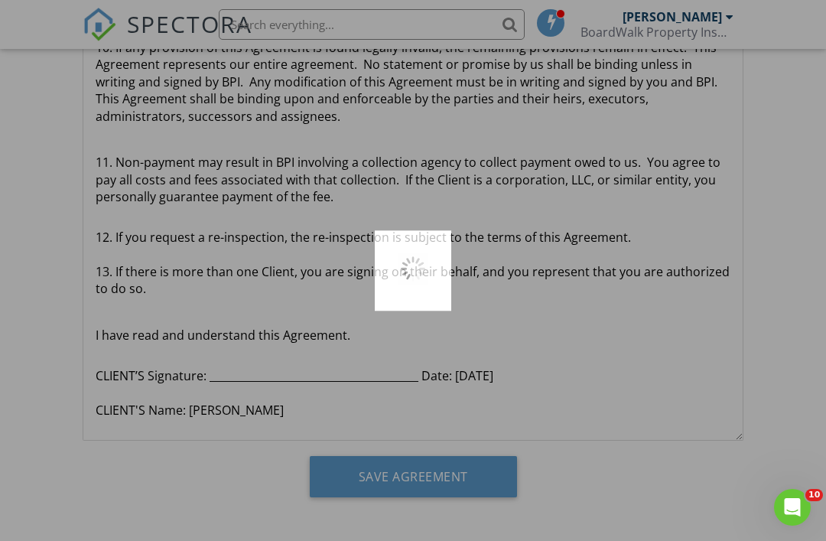
scroll to position [421, 0]
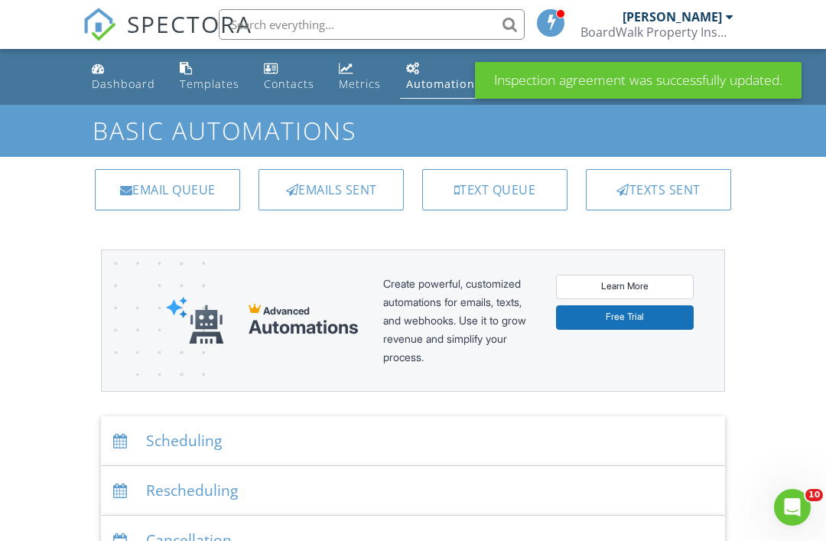
click at [342, 199] on div "Emails Sent" at bounding box center [331, 189] width 145 height 41
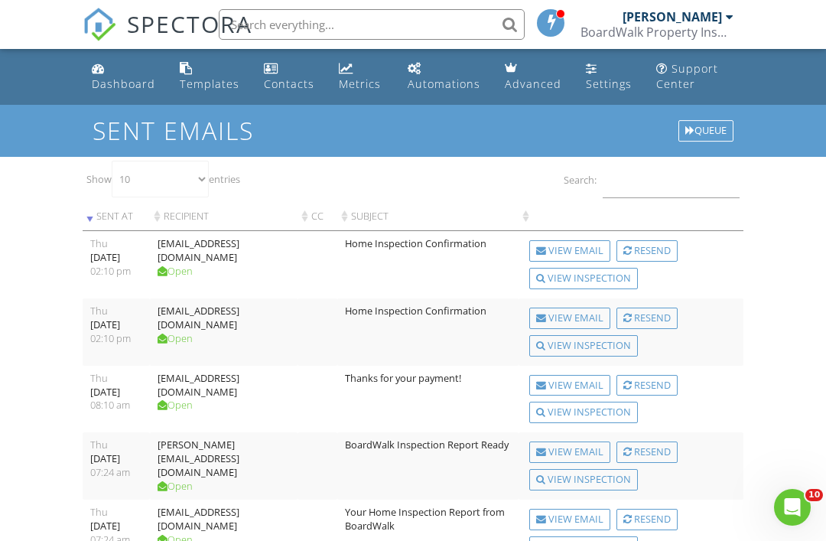
click at [584, 246] on div "View Email" at bounding box center [569, 250] width 81 height 21
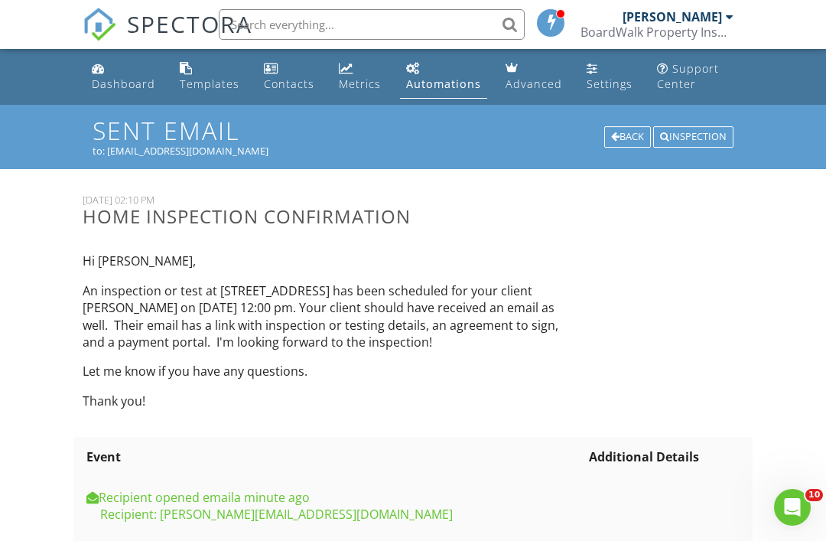
click at [106, 87] on div "Dashboard" at bounding box center [123, 83] width 63 height 15
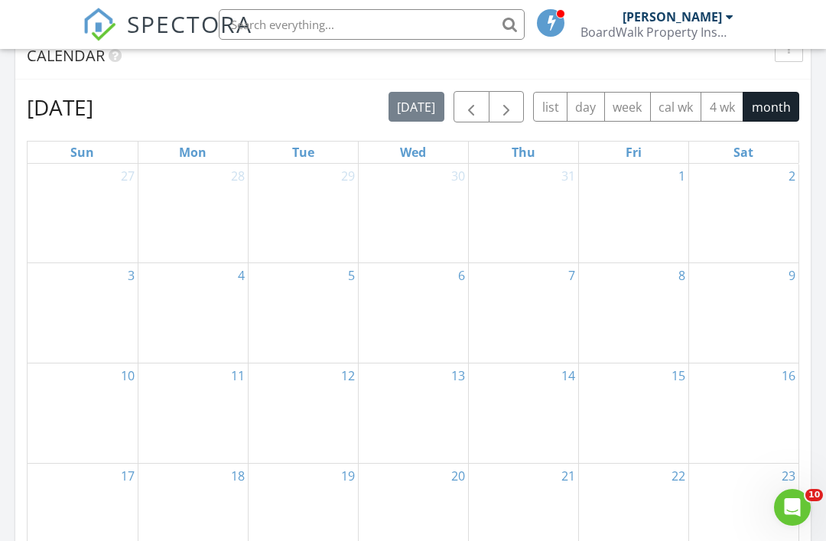
scroll to position [652, 0]
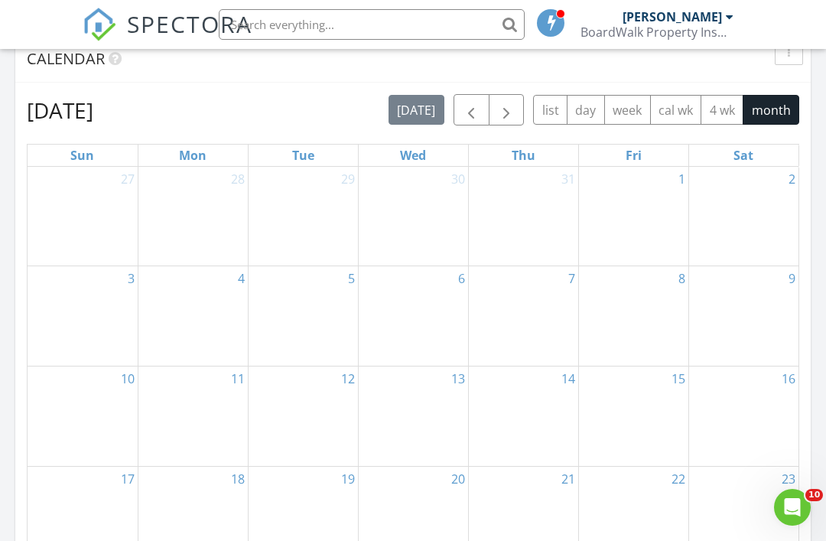
click at [512, 112] on span "button" at bounding box center [506, 110] width 18 height 18
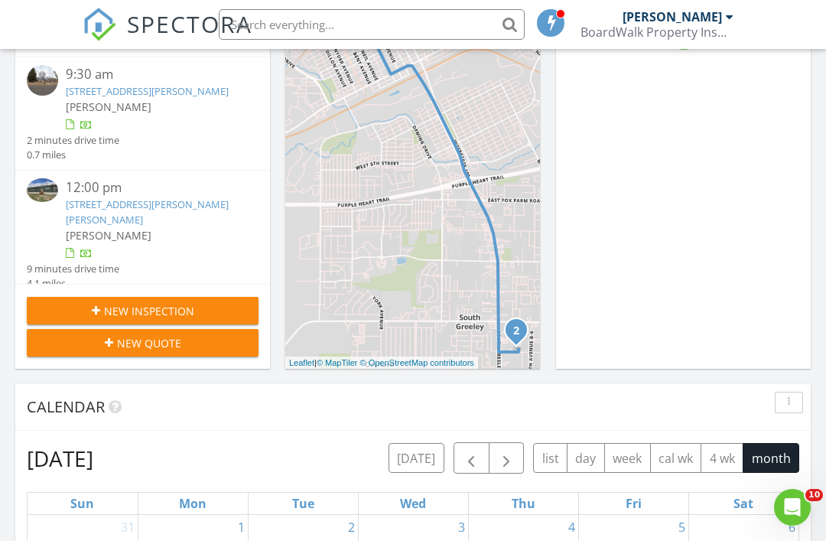
scroll to position [0, 0]
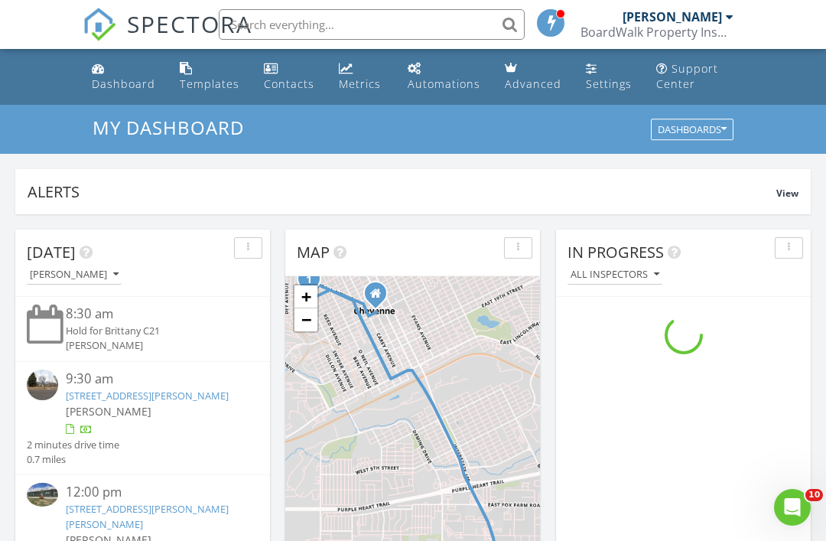
click at [106, 77] on div "Dashboard" at bounding box center [123, 83] width 63 height 15
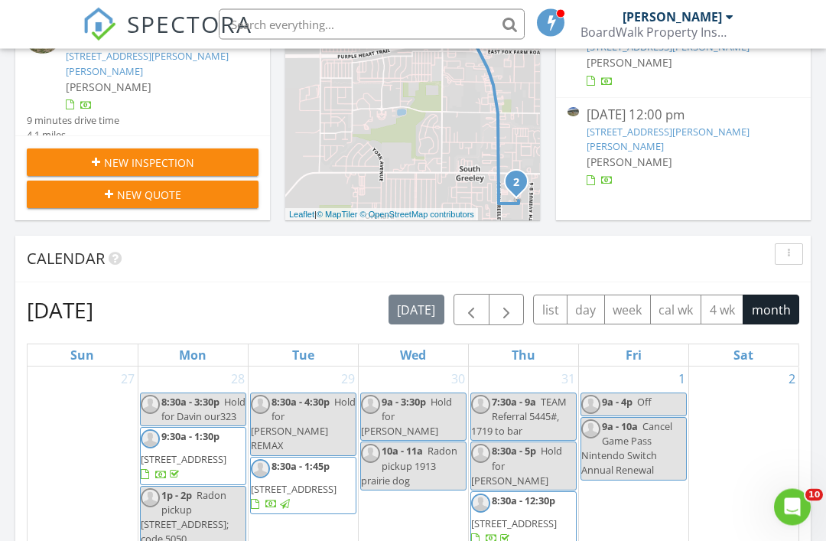
click at [509, 315] on span "button" at bounding box center [506, 310] width 18 height 18
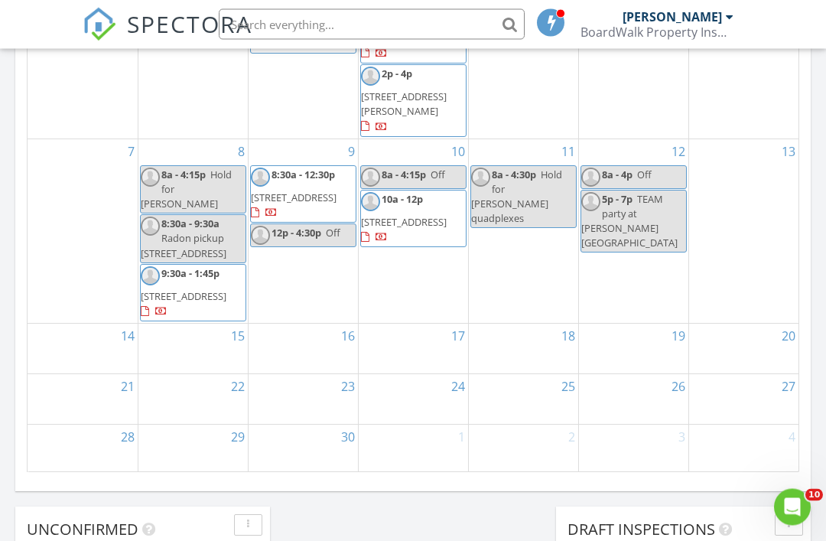
scroll to position [947, 0]
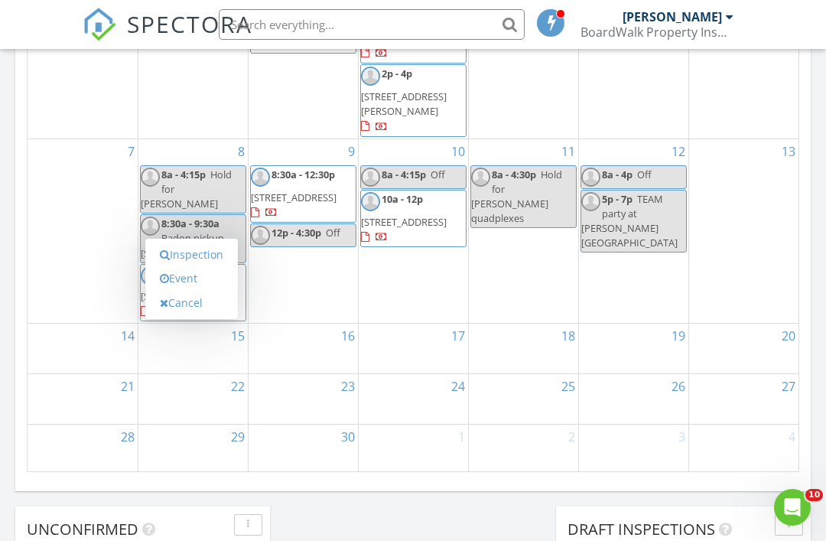
click at [212, 278] on link "Event" at bounding box center [191, 278] width 79 height 24
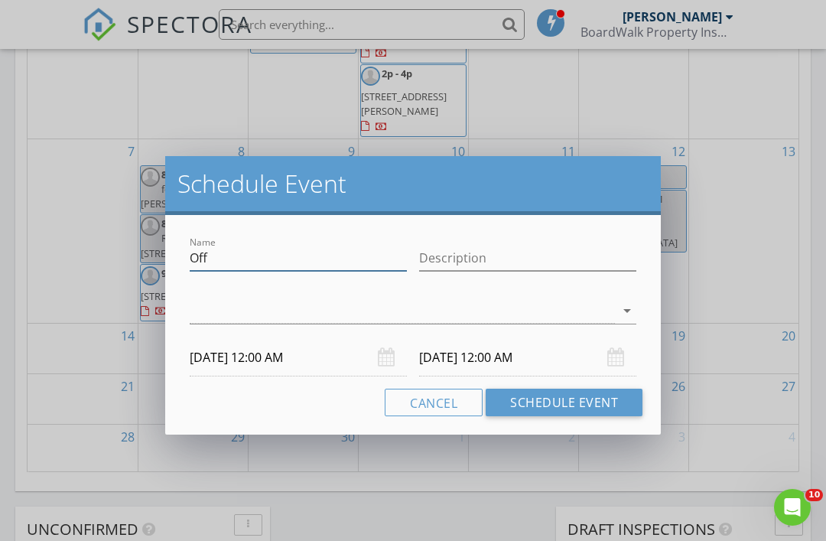
click at [294, 255] on input "Off" at bounding box center [298, 258] width 217 height 25
type input "O"
type input "Hold for Heather Mendoza full home & sewer"
click at [304, 359] on input "09/15/2025 12:00 AM" at bounding box center [298, 357] width 217 height 37
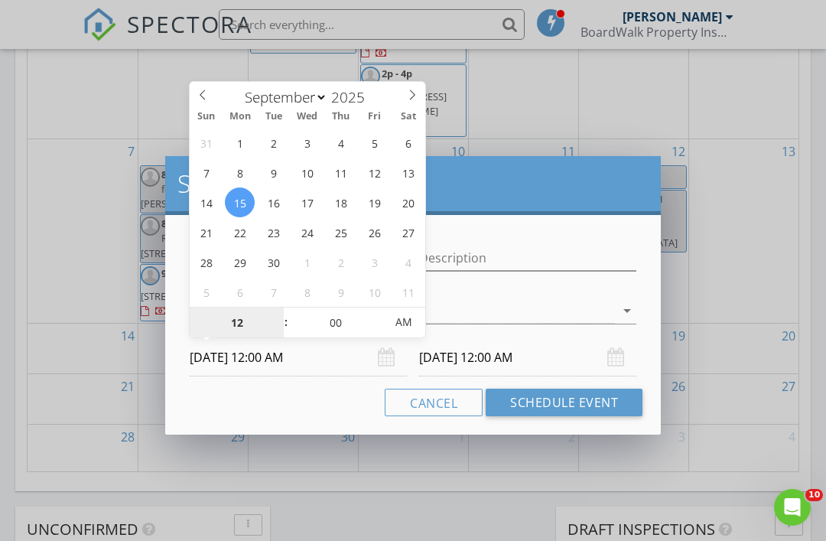
click at [255, 324] on input "12" at bounding box center [237, 323] width 94 height 31
click at [347, 327] on input "00" at bounding box center [335, 323] width 94 height 31
type input "08"
type input "09/15/2025 8:00 AM"
type input "08"
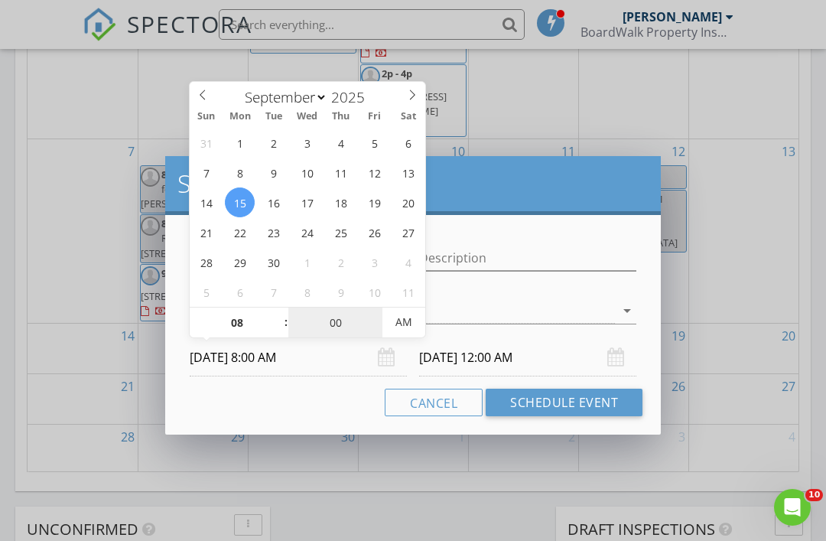
type input "09/16/2025 8:00 AM"
type input "30"
click at [476, 351] on input "09/16/2025 8:00 AM" at bounding box center [527, 357] width 217 height 37
type input "09/15/2025 8:30 AM"
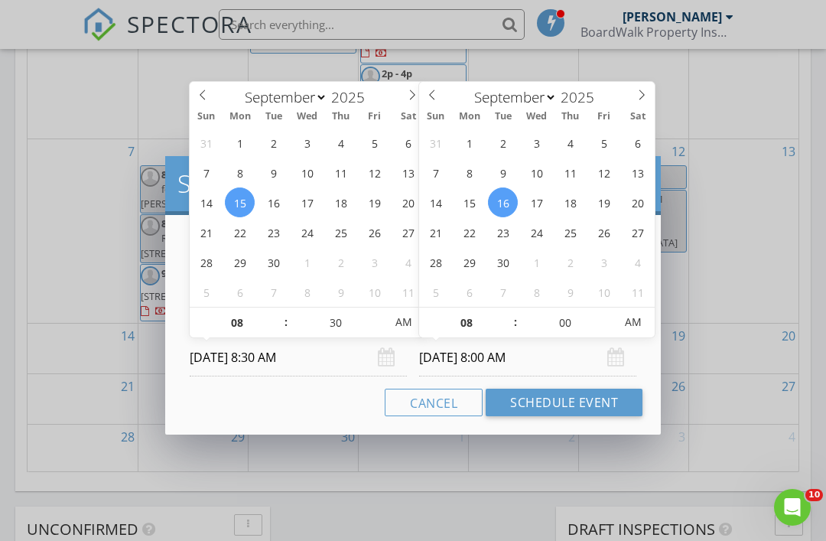
type input "30"
type input "09/15/2025 8:30 AM"
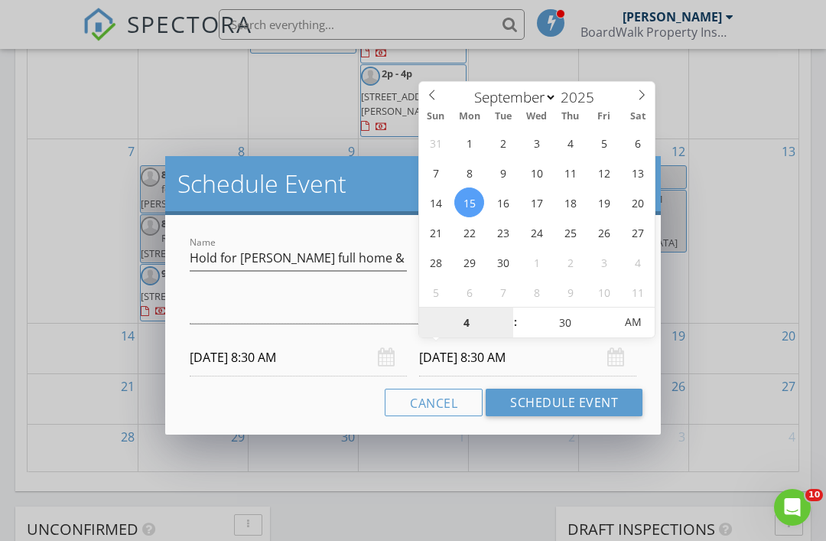
type input "04"
type input "09/15/2025 4:30 PM"
click at [614, 404] on button "Schedule Event" at bounding box center [564, 403] width 157 height 28
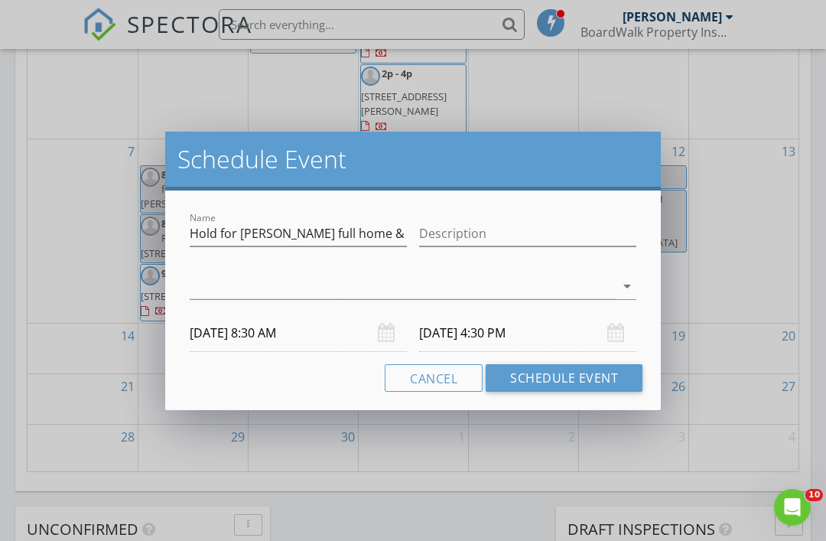
scroll to position [996, 0]
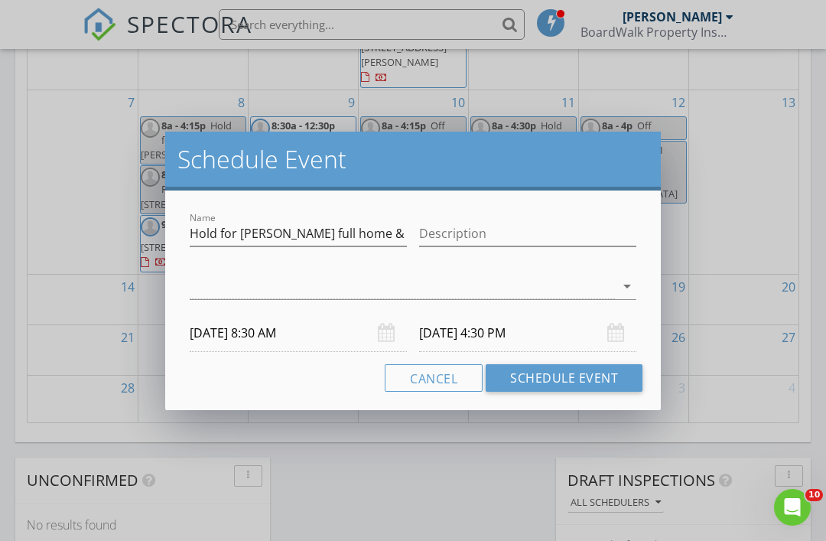
click at [207, 280] on div at bounding box center [402, 286] width 425 height 25
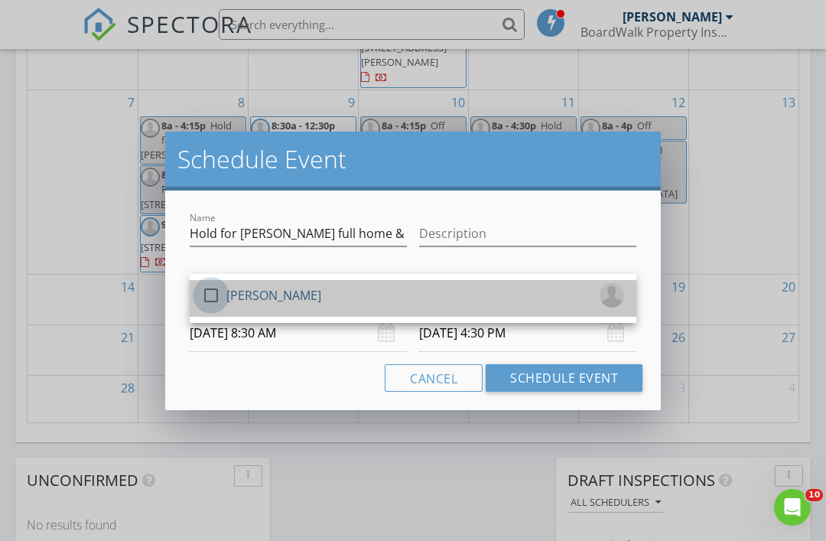
click at [210, 293] on div at bounding box center [211, 295] width 26 height 26
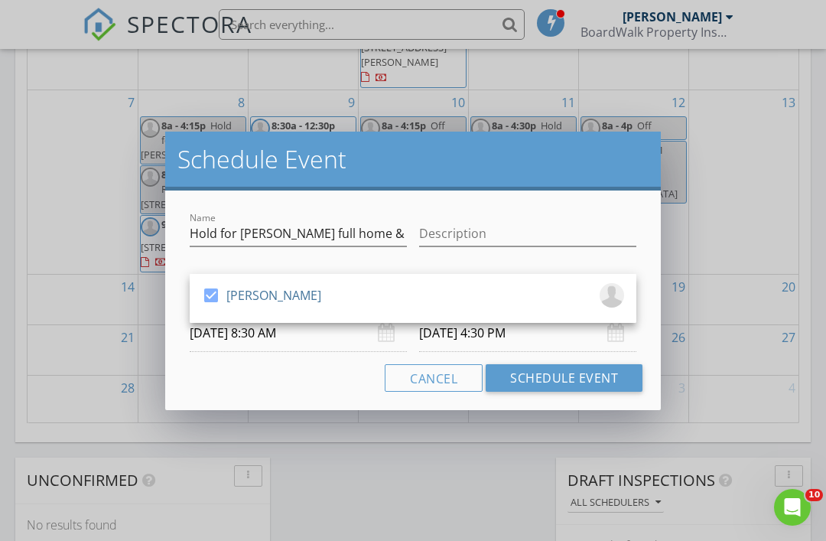
click at [614, 376] on button "Schedule Event" at bounding box center [564, 378] width 157 height 28
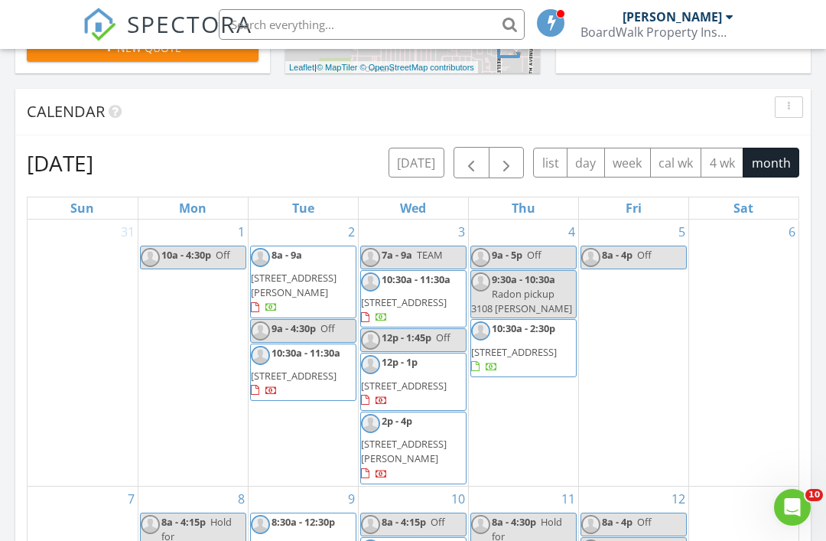
scroll to position [598, 0]
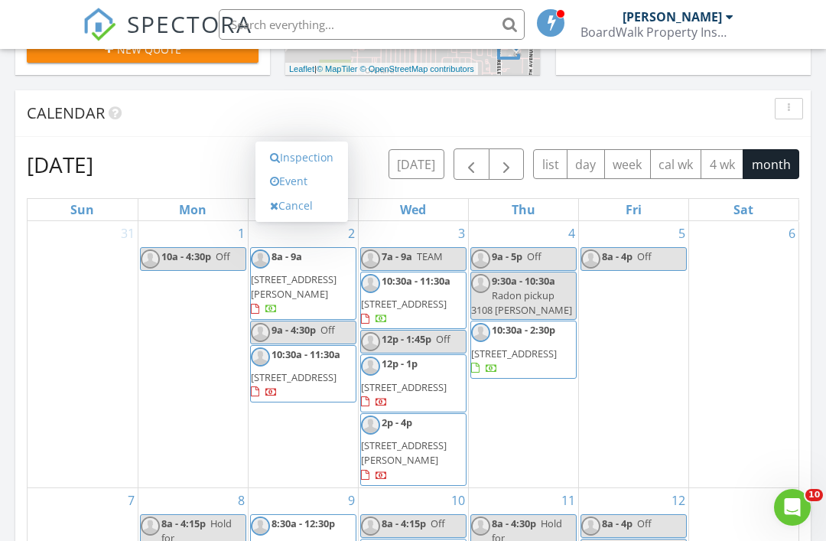
click at [321, 180] on link "Event" at bounding box center [301, 181] width 79 height 24
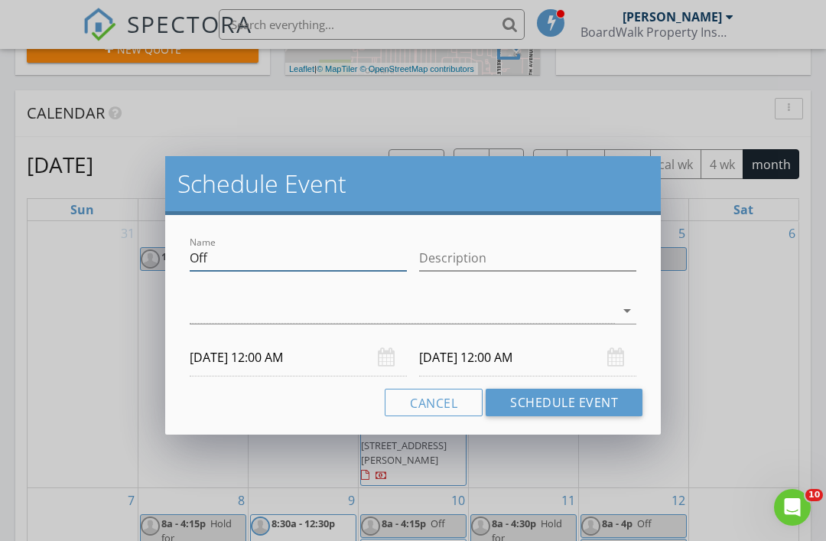
click at [300, 259] on input "Off" at bounding box center [298, 258] width 217 height 25
type input "O"
click at [454, 403] on button "Cancel" at bounding box center [434, 403] width 98 height 28
